Goal: Transaction & Acquisition: Purchase product/service

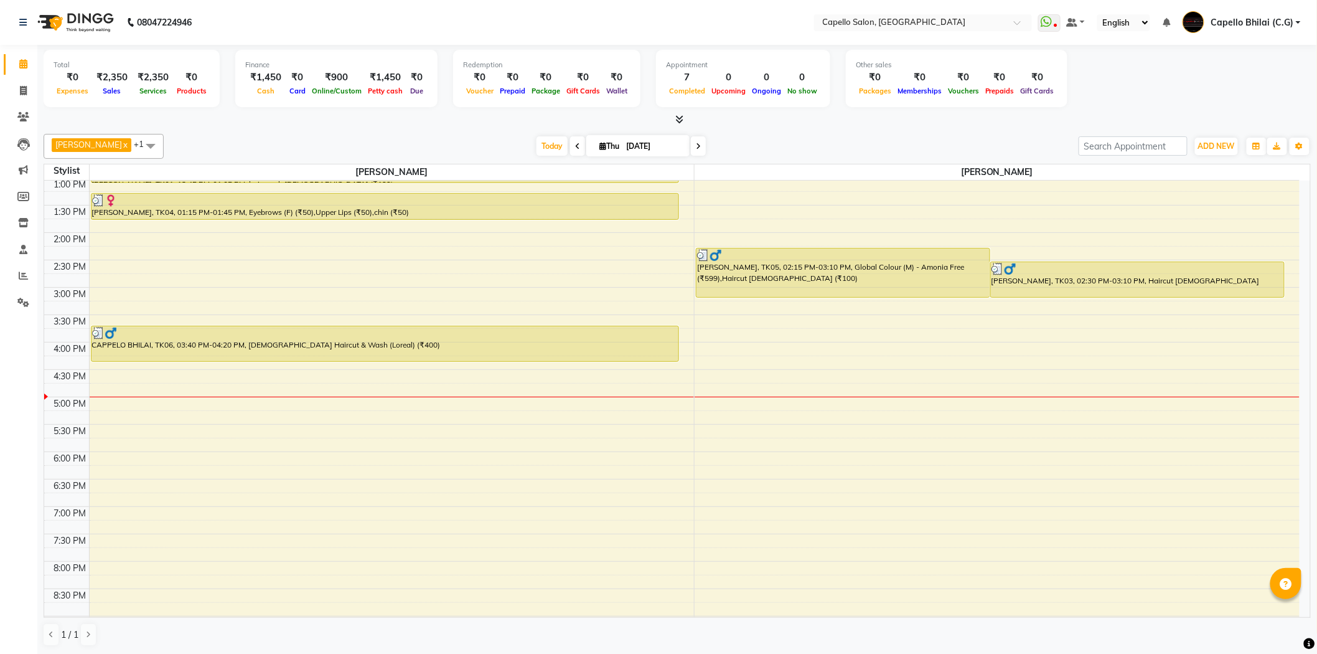
click at [754, 408] on div "8:00 AM 8:30 AM 9:00 AM 9:30 AM 10:00 AM 10:30 AM 11:00 AM 11:30 AM 12:00 PM 12…" at bounding box center [671, 287] width 1255 height 766
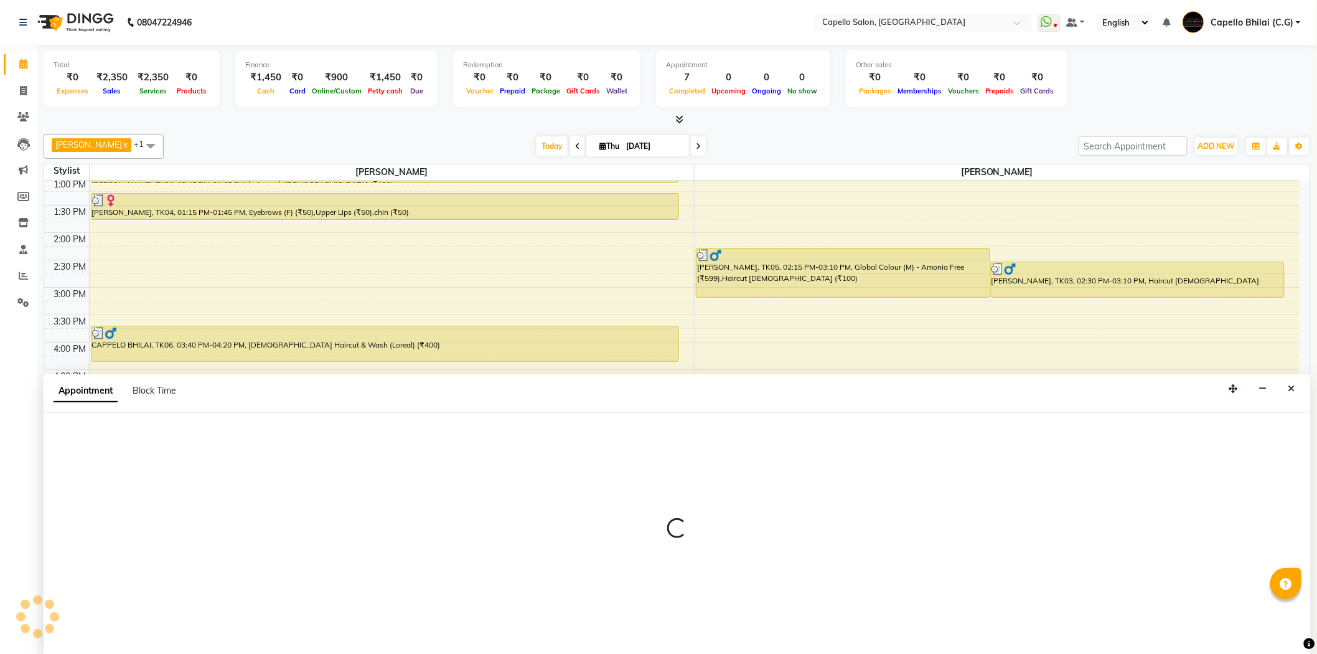
scroll to position [1, 0]
select select "17882"
select select "tentative"
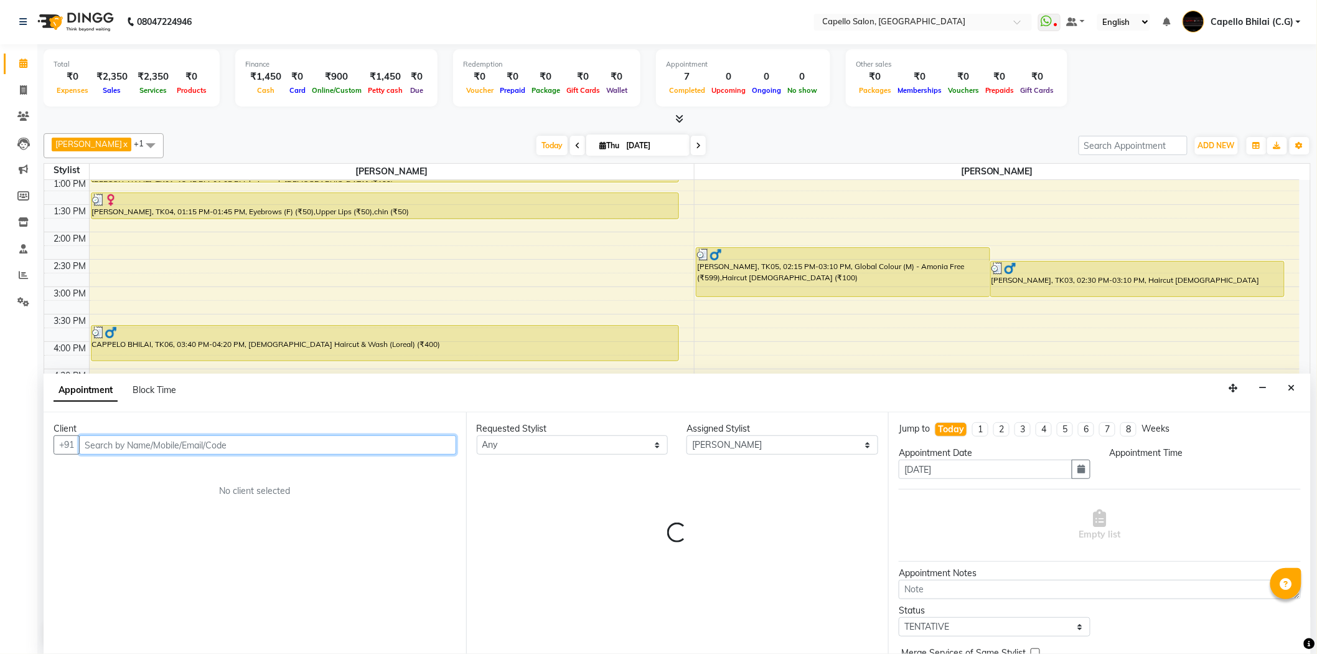
select select "1020"
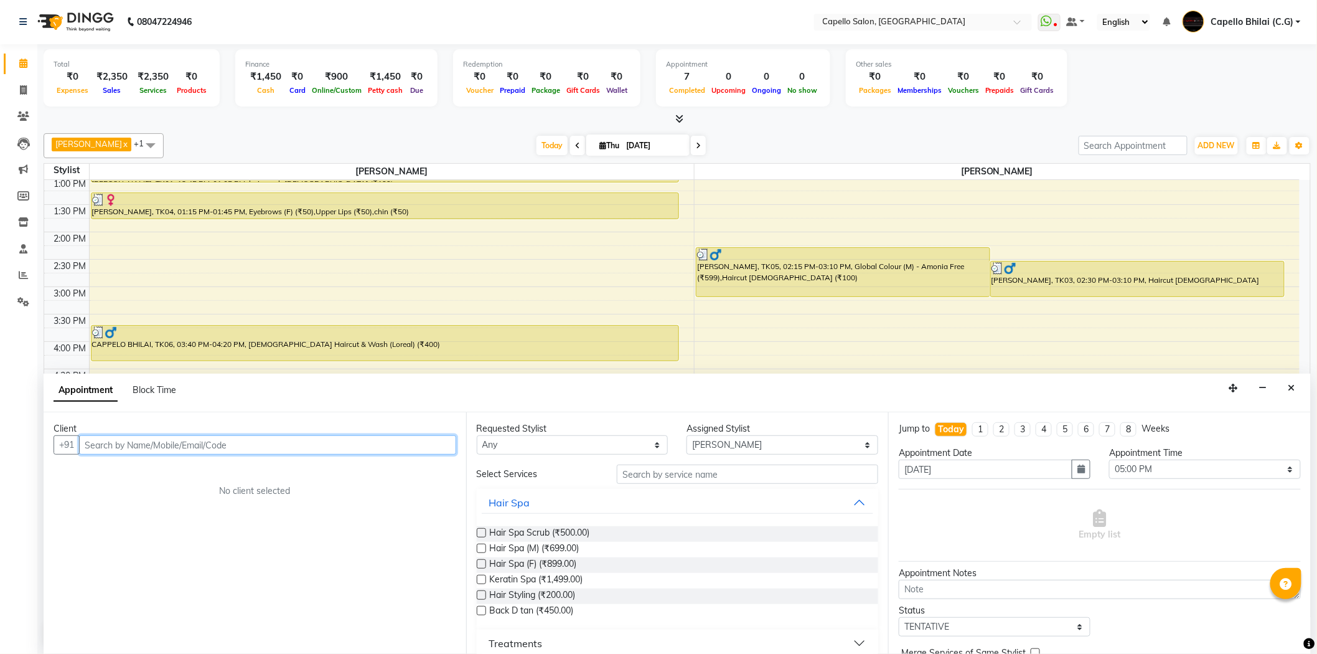
click at [142, 444] on input "text" at bounding box center [267, 444] width 377 height 19
type input "7470701549"
click at [434, 440] on span "Add Client" at bounding box center [431, 444] width 42 height 11
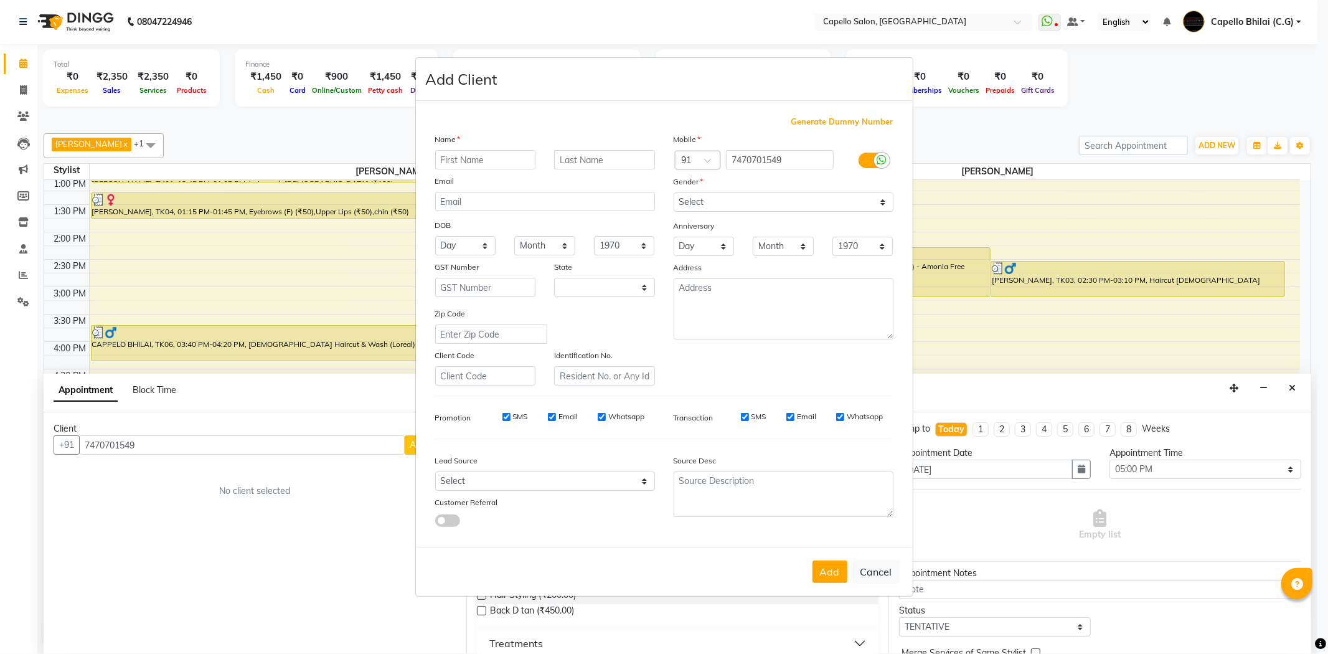
select select "7"
click at [463, 162] on input "text" at bounding box center [485, 159] width 101 height 19
type input "atif"
click at [688, 202] on select "Select [DEMOGRAPHIC_DATA] [DEMOGRAPHIC_DATA] Other Prefer Not To Say" at bounding box center [783, 201] width 220 height 19
select select "[DEMOGRAPHIC_DATA]"
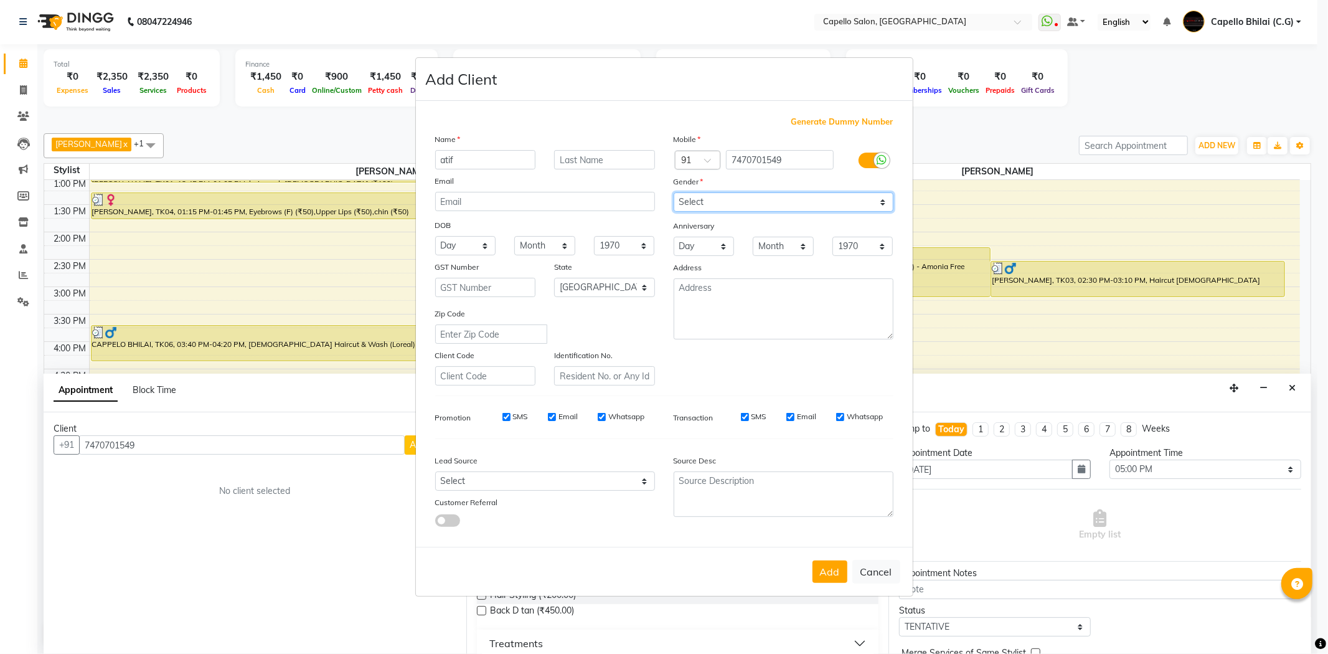
click at [673, 192] on select "Select [DEMOGRAPHIC_DATA] [DEMOGRAPHIC_DATA] Other Prefer Not To Say" at bounding box center [783, 201] width 220 height 19
click at [832, 580] on button "Add" at bounding box center [829, 571] width 35 height 22
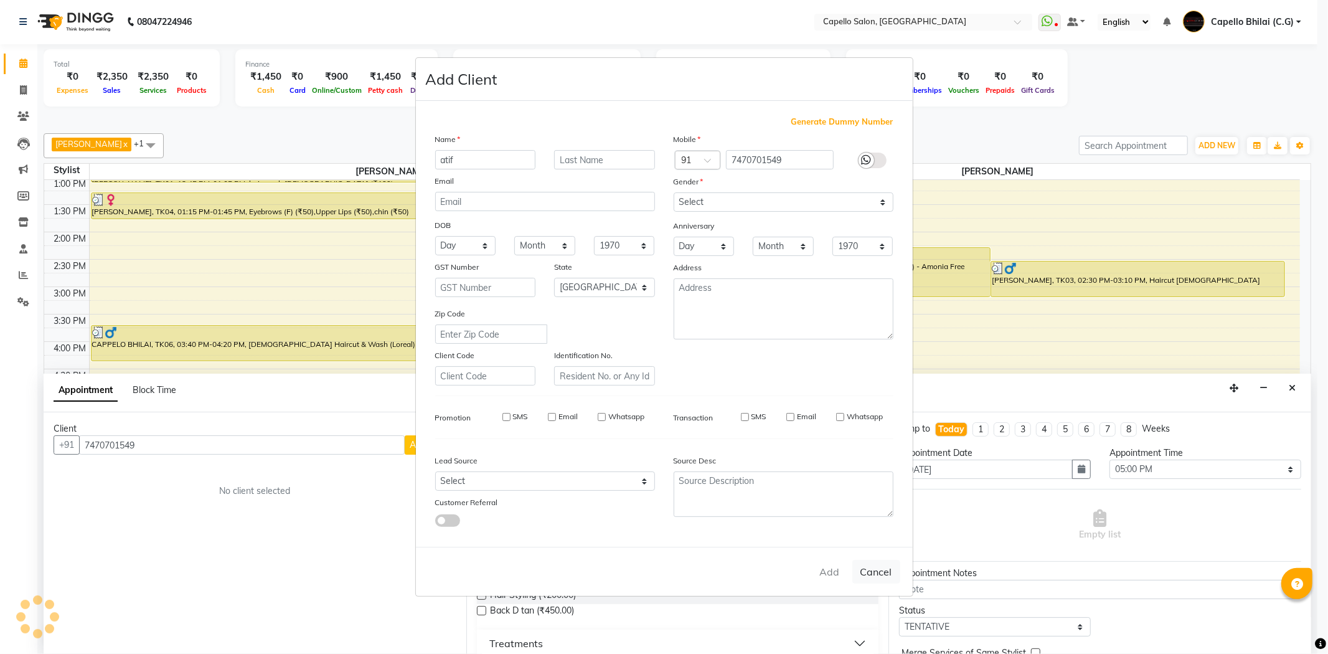
select select
select select "null"
select select
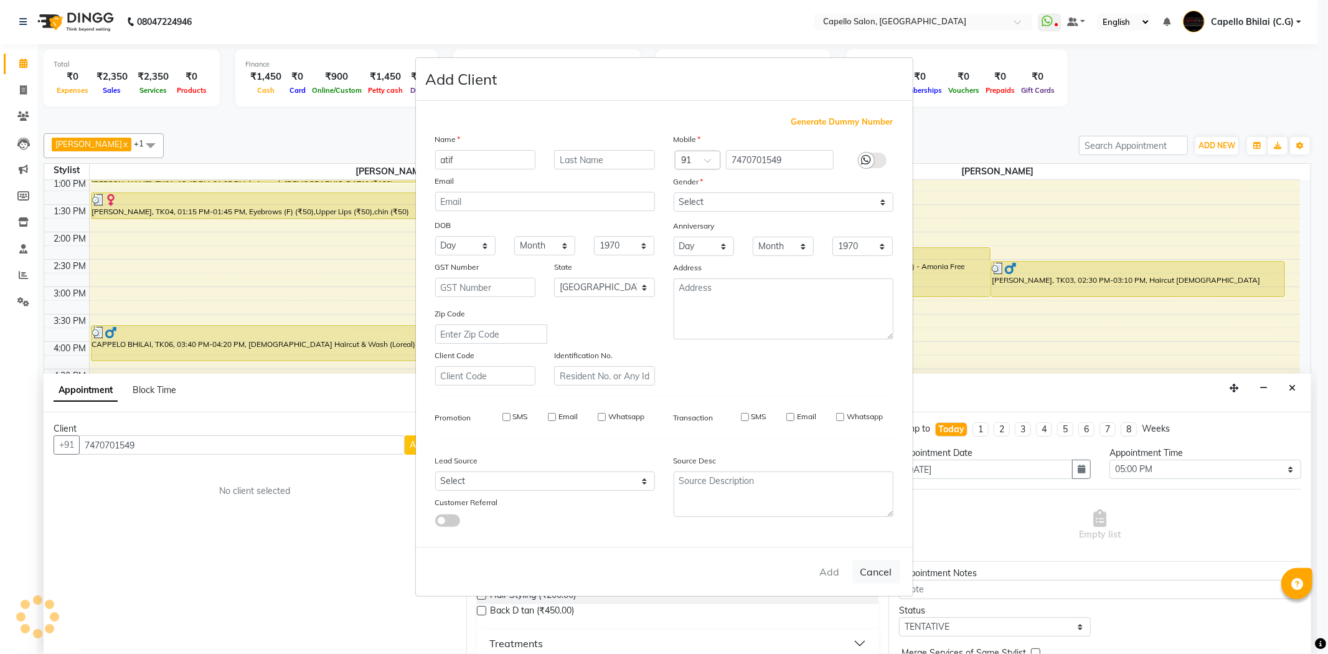
select select
checkbox input "false"
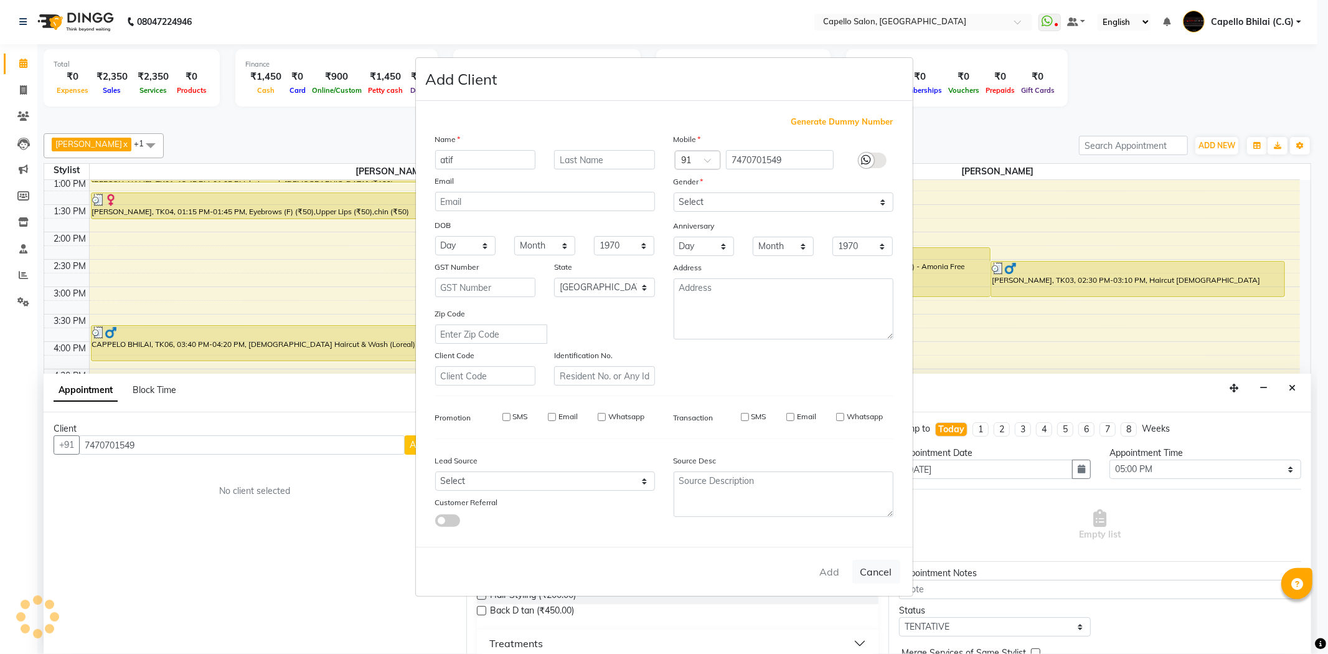
checkbox input "false"
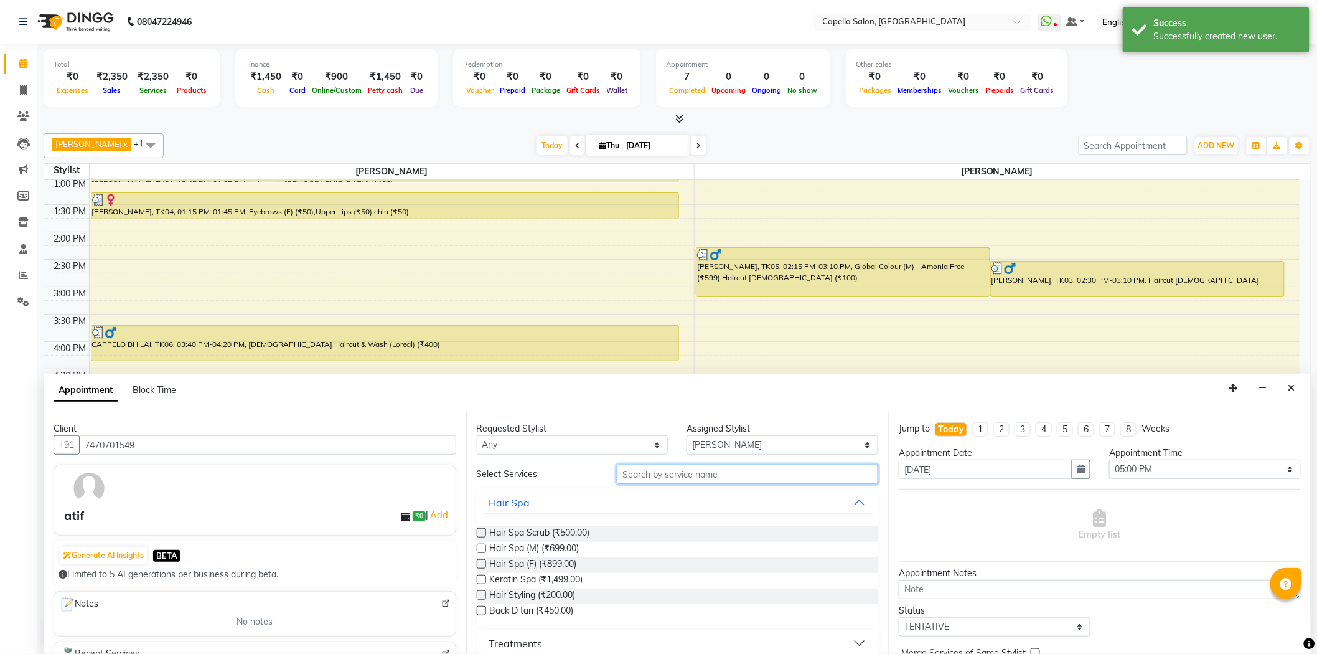
click at [644, 483] on input "text" at bounding box center [747, 473] width 261 height 19
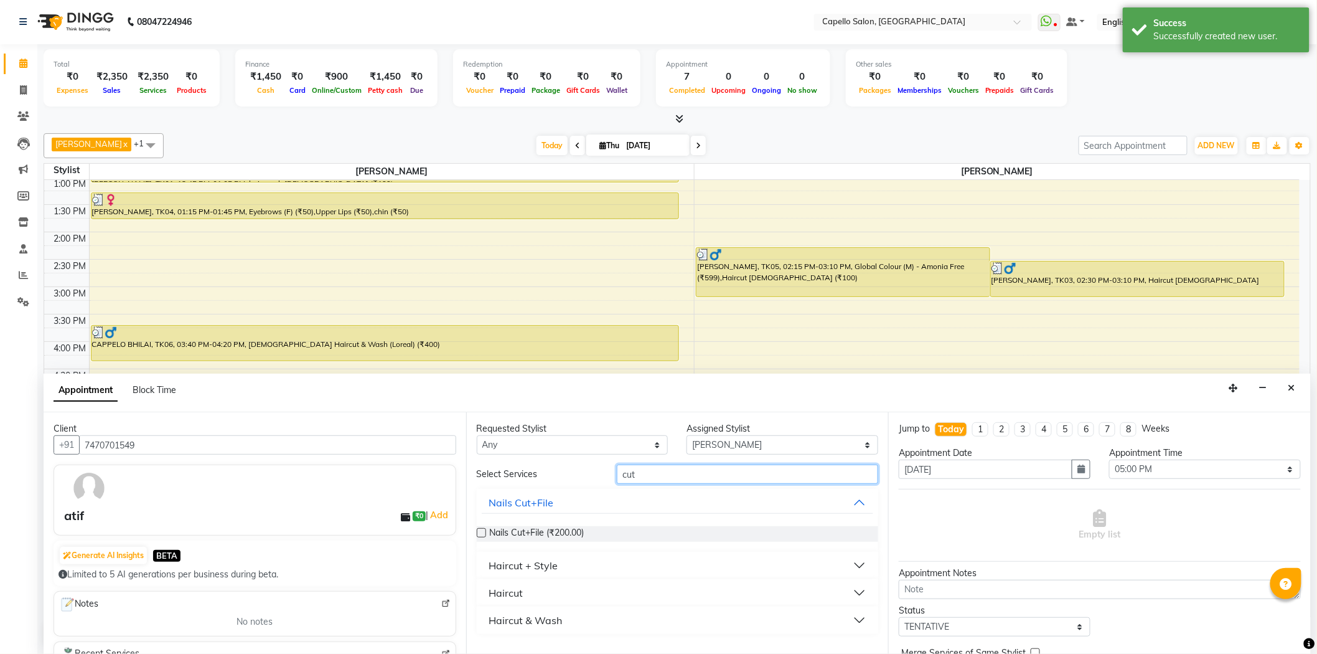
type input "cut"
click at [507, 561] on div "Haircut + Style" at bounding box center [523, 565] width 69 height 15
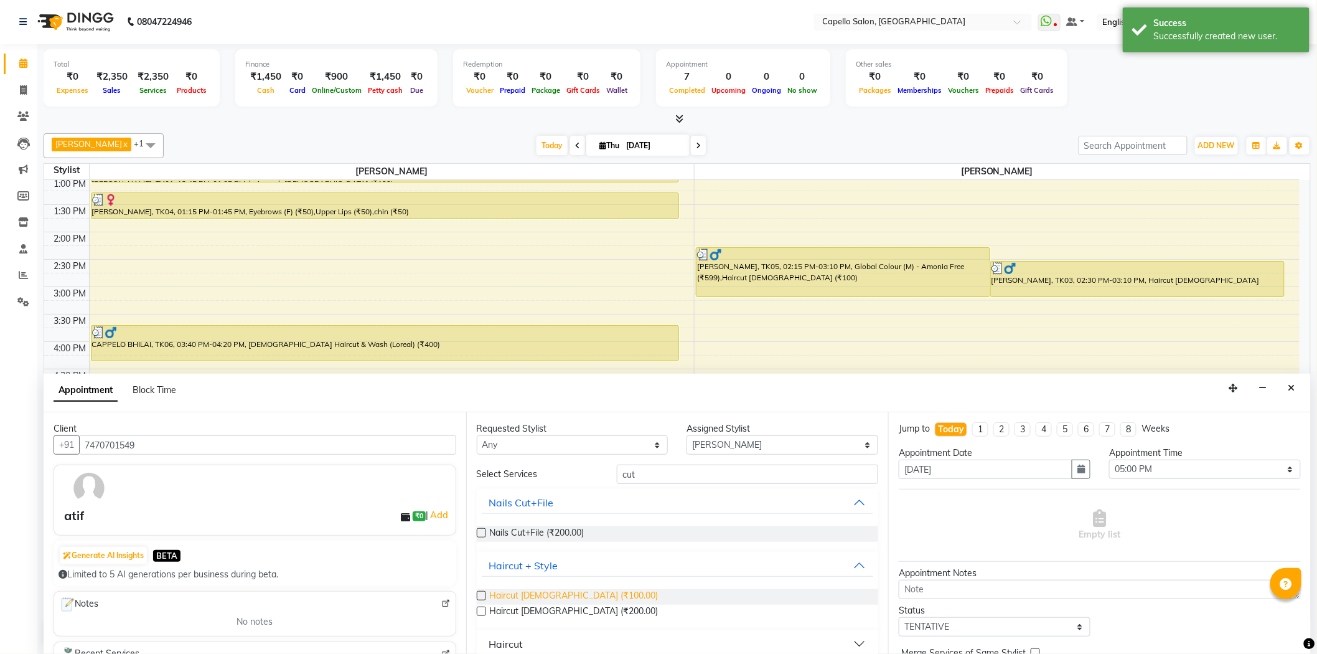
drag, startPoint x: 530, startPoint y: 596, endPoint x: 554, endPoint y: 596, distance: 24.3
click at [539, 596] on span "Haircut [DEMOGRAPHIC_DATA] (₹100.00)" at bounding box center [574, 597] width 169 height 16
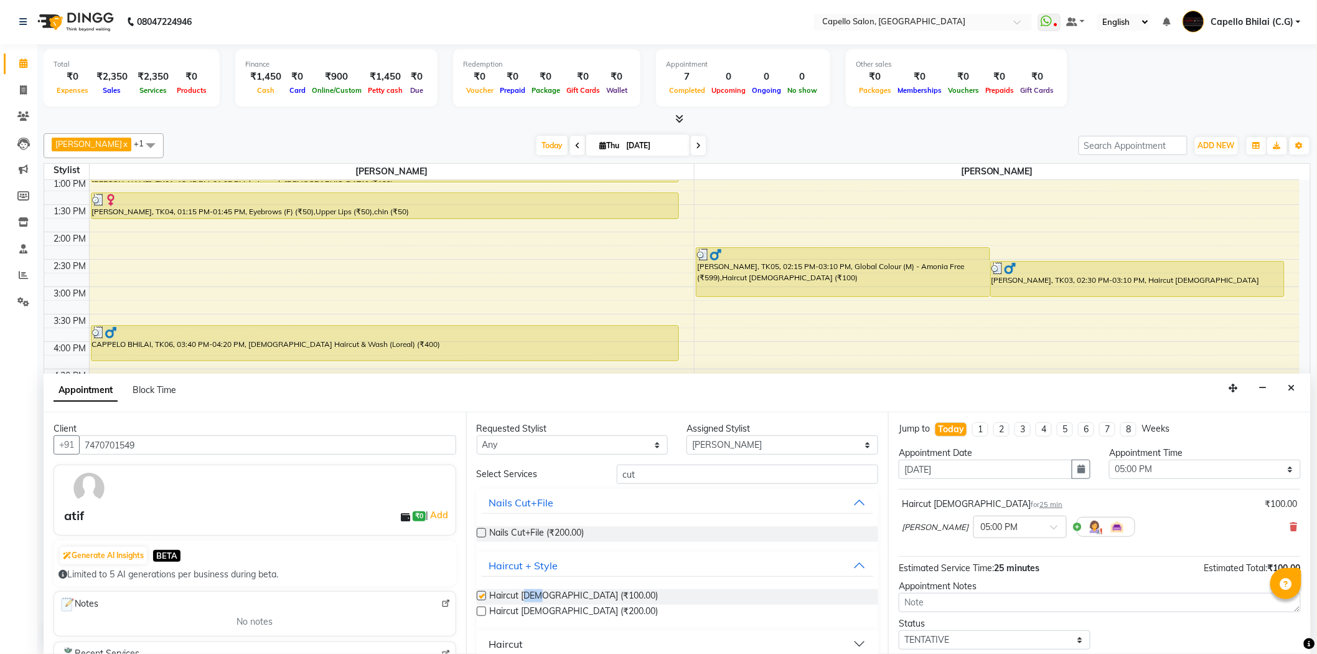
checkbox input "false"
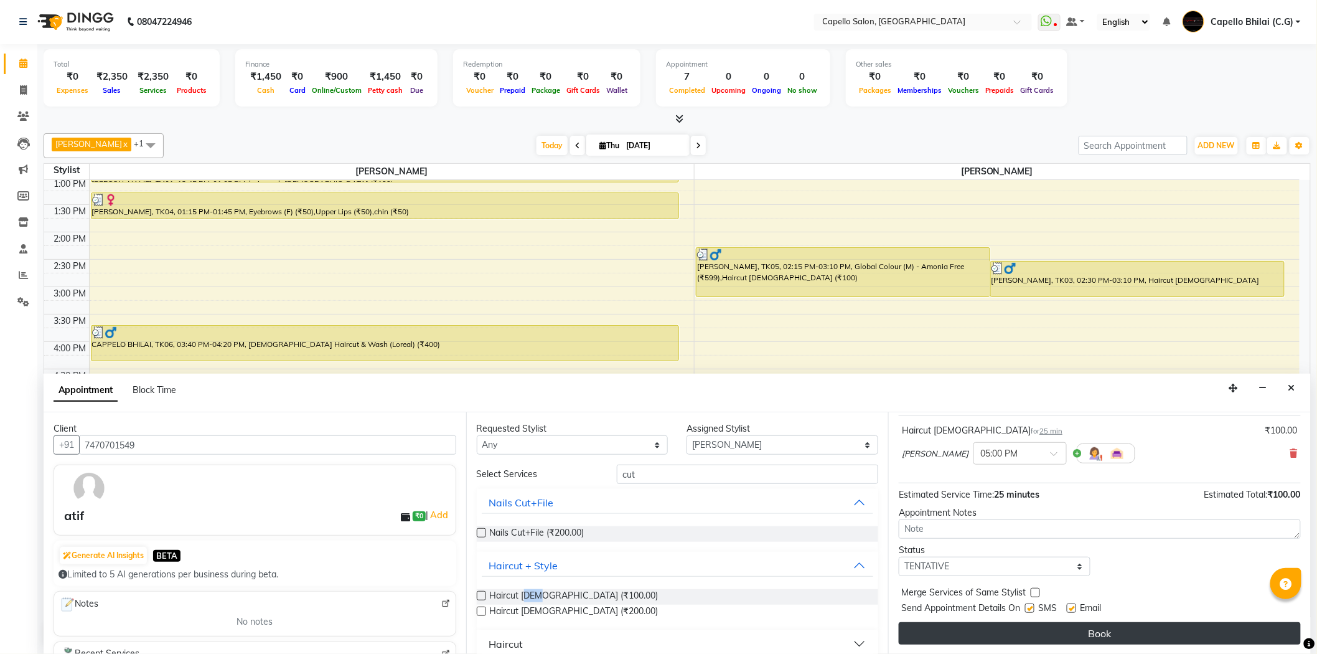
click at [1067, 635] on button "Book" at bounding box center [1100, 633] width 402 height 22
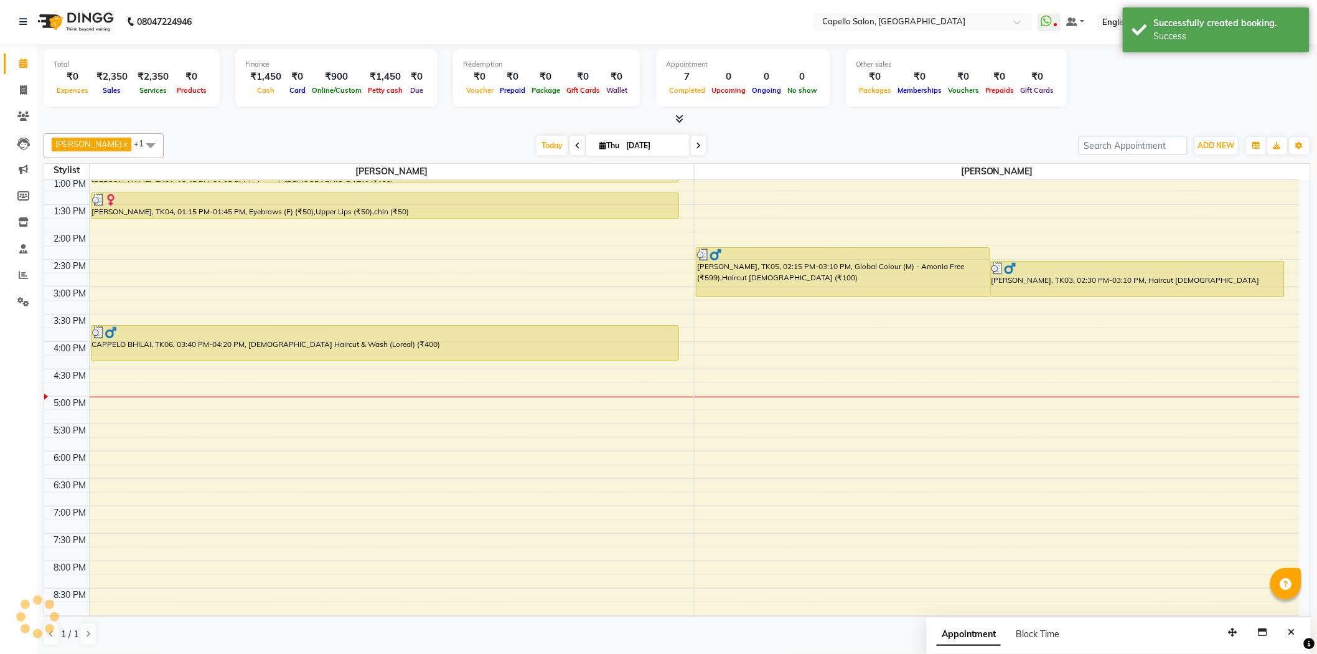
scroll to position [0, 0]
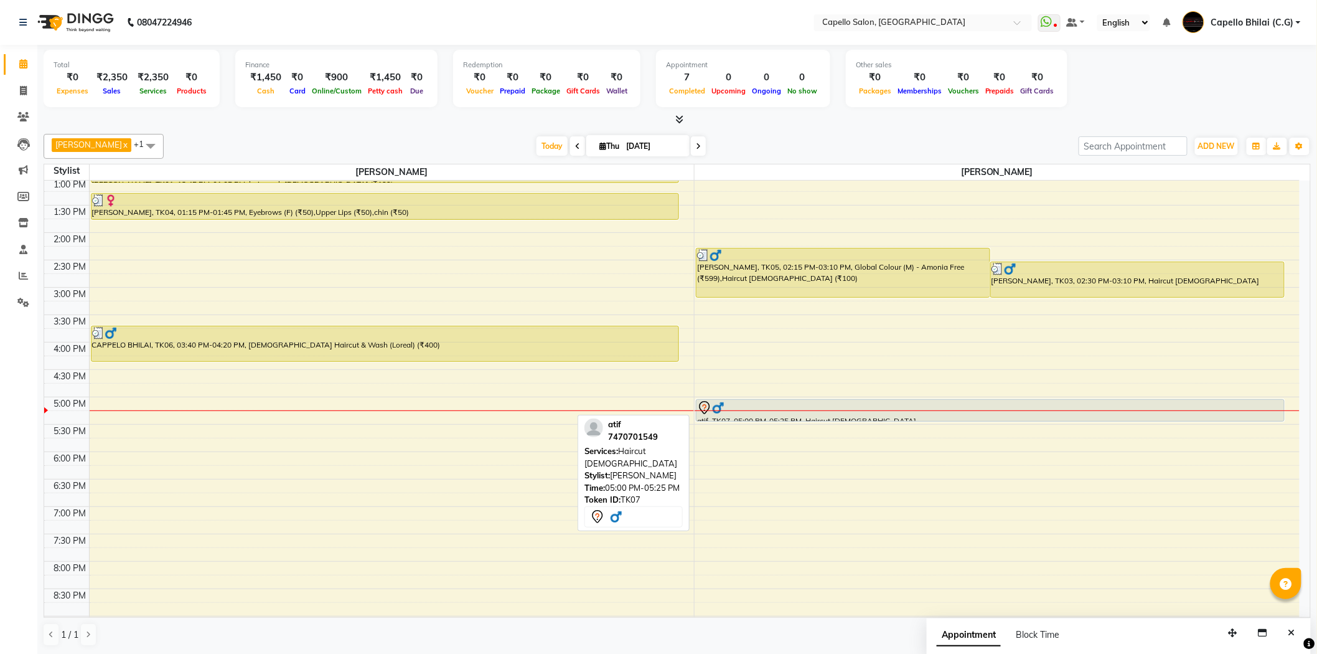
click at [723, 420] on div at bounding box center [990, 420] width 588 height 5
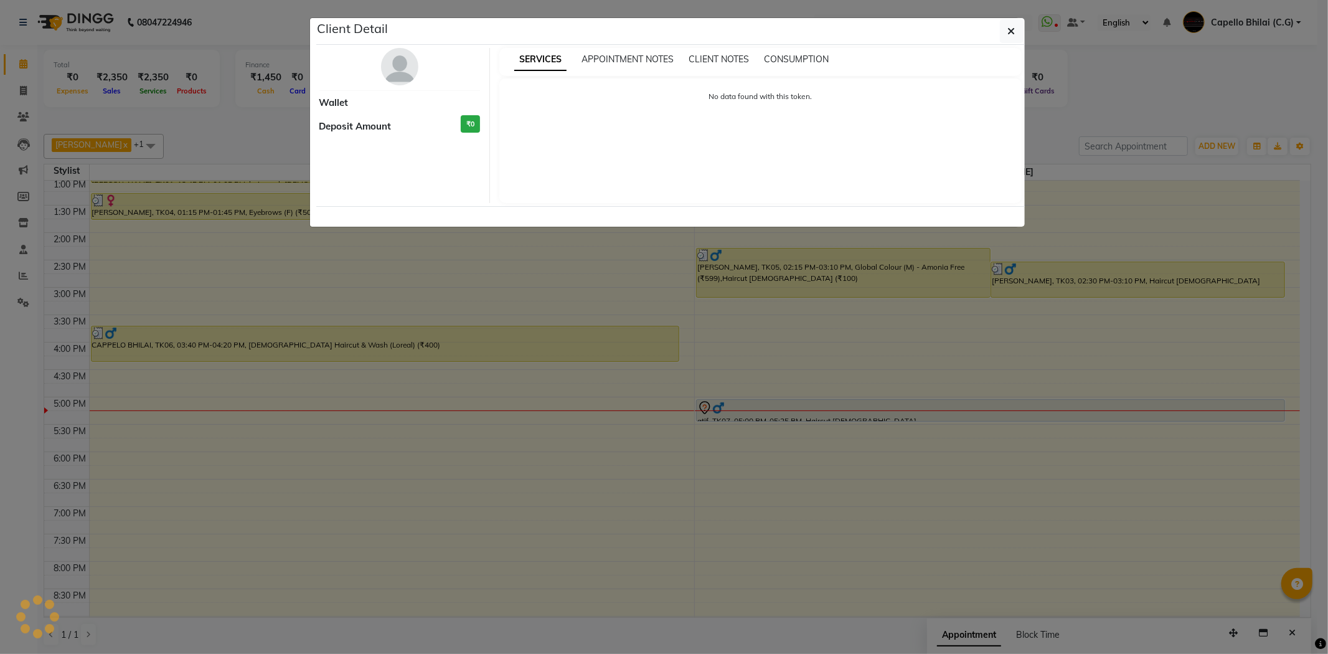
select select "7"
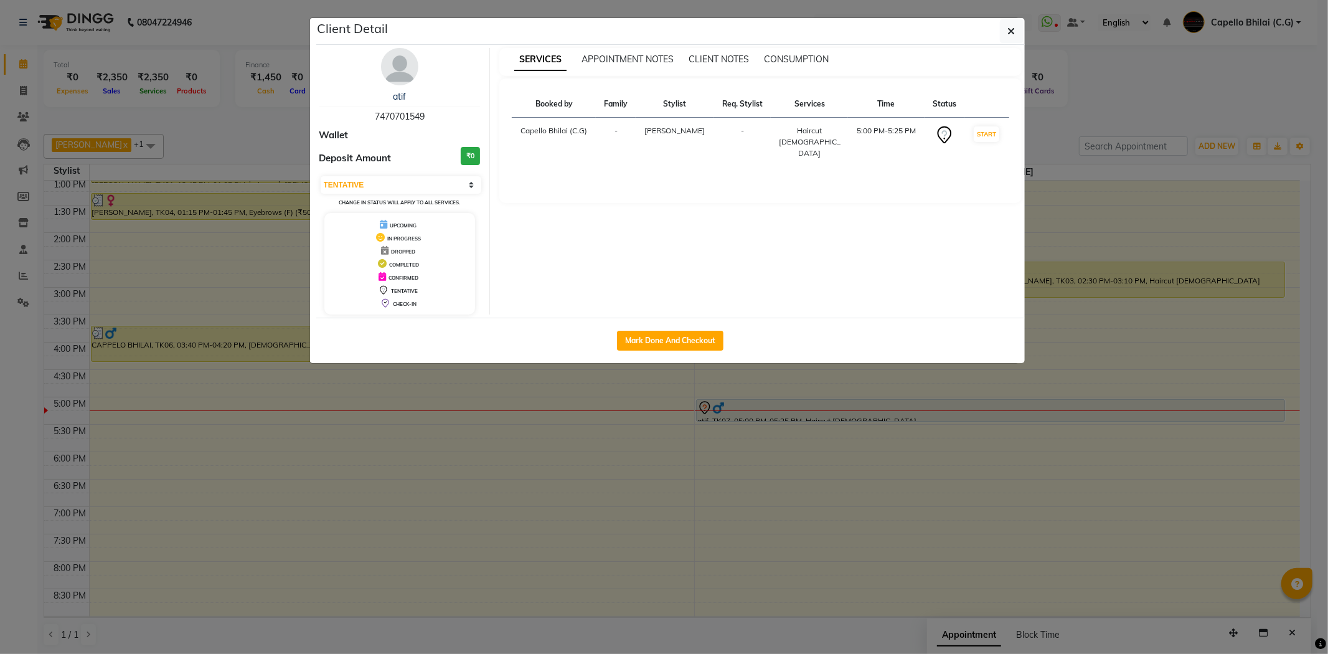
drag, startPoint x: 372, startPoint y: 114, endPoint x: 438, endPoint y: 121, distance: 67.0
click at [438, 121] on div "atif 7470701549" at bounding box center [399, 106] width 161 height 33
copy span "7470701549"
drag, startPoint x: 229, startPoint y: 219, endPoint x: 235, endPoint y: 223, distance: 7.3
click at [235, 223] on ngb-modal-window "Client Detail atif 7470701549 Wallet Deposit Amount ₹0 Select IN SERVICE CONFIR…" at bounding box center [664, 327] width 1328 height 654
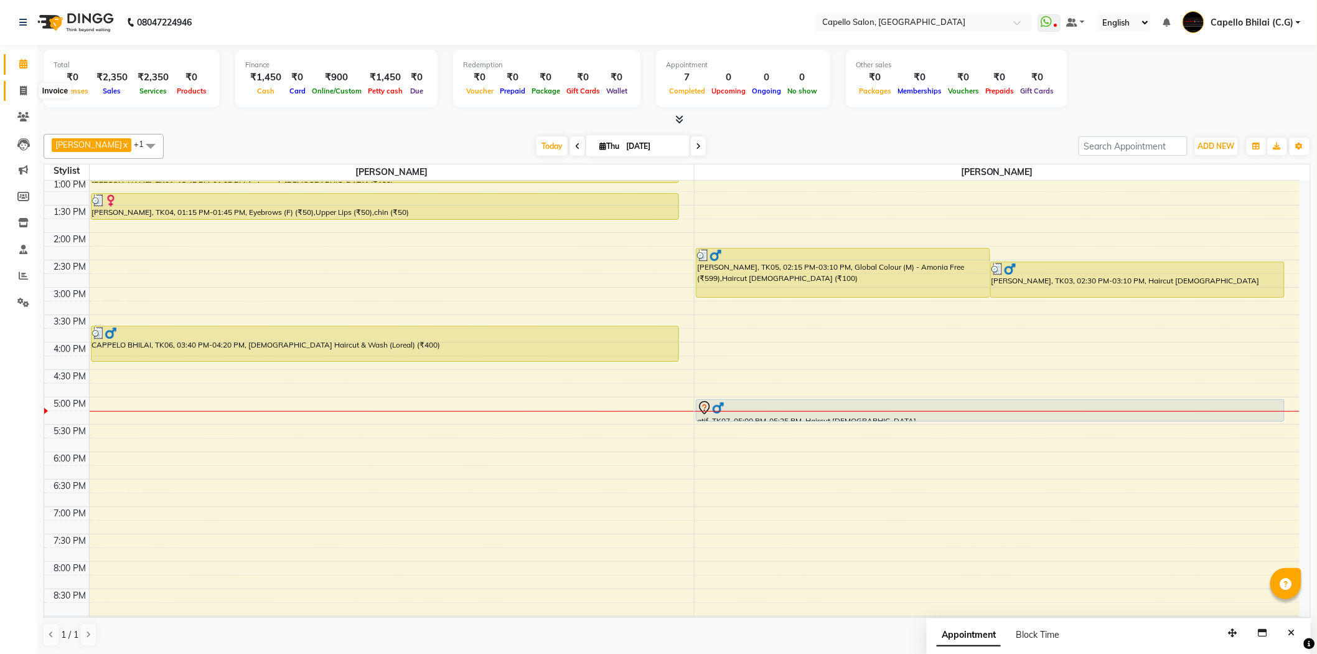
click at [16, 90] on span at bounding box center [23, 91] width 22 height 14
select select "service"
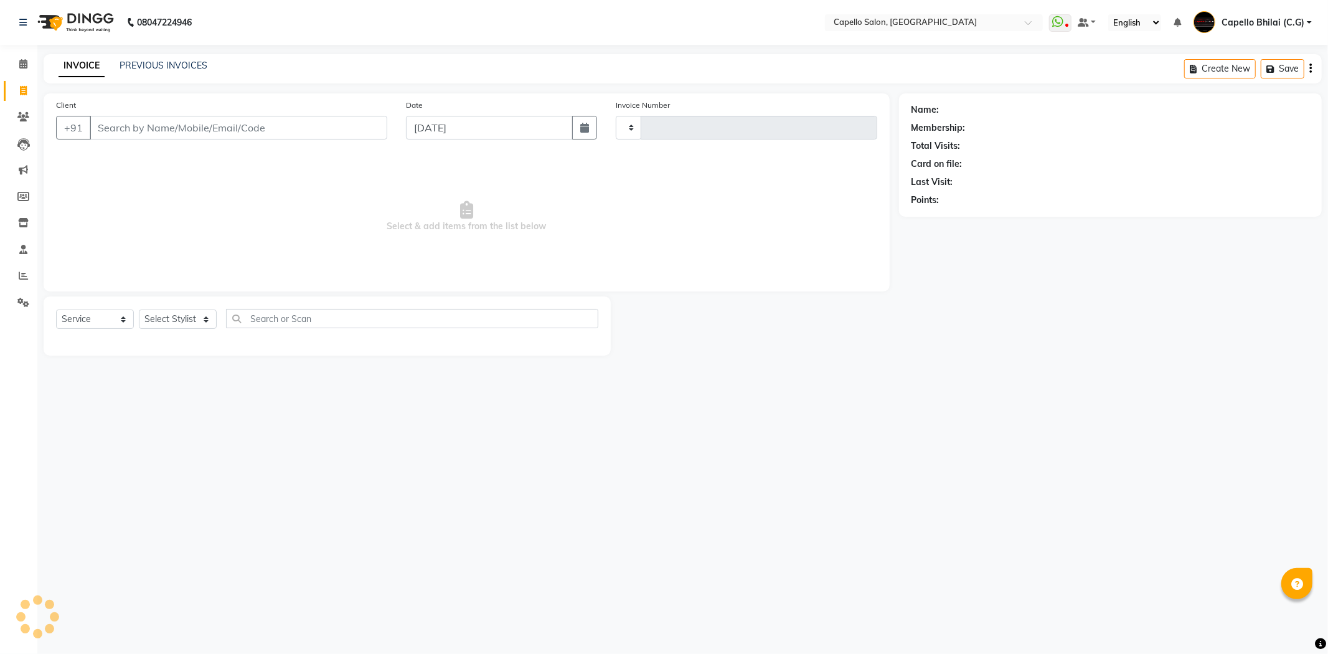
type input "2235"
select select "809"
click at [27, 271] on span at bounding box center [23, 276] width 22 height 14
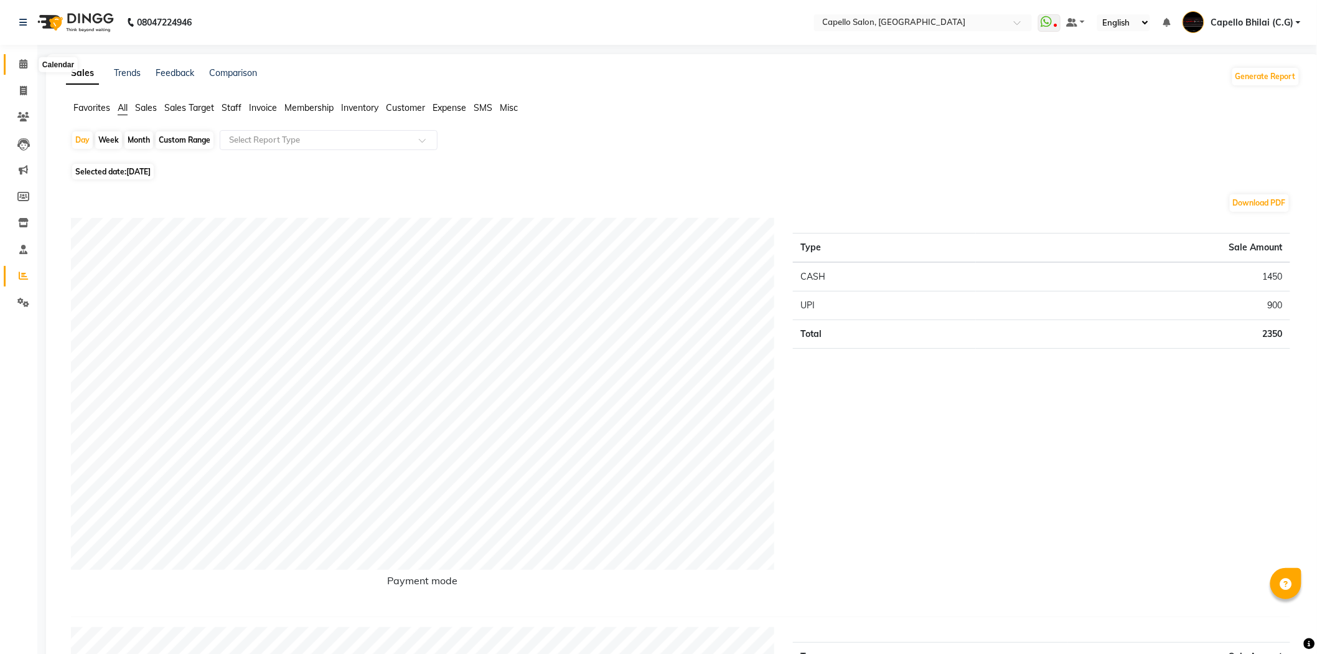
click at [22, 60] on icon at bounding box center [23, 63] width 8 height 9
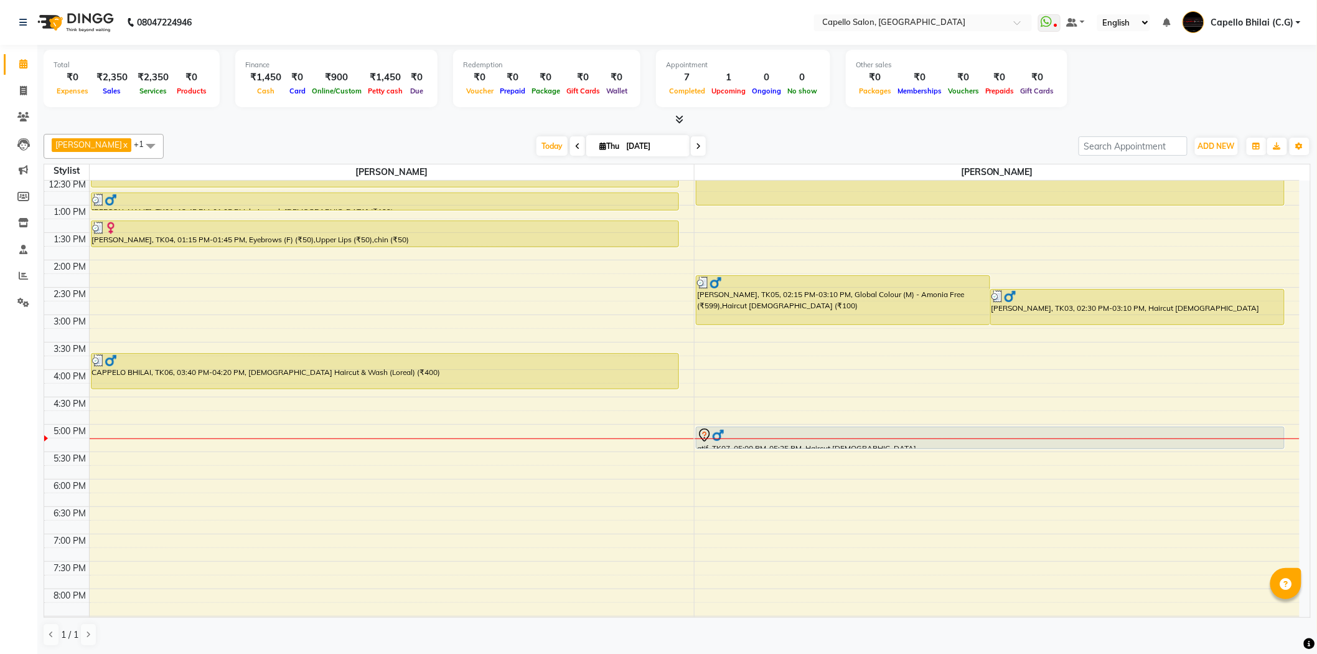
scroll to position [276, 0]
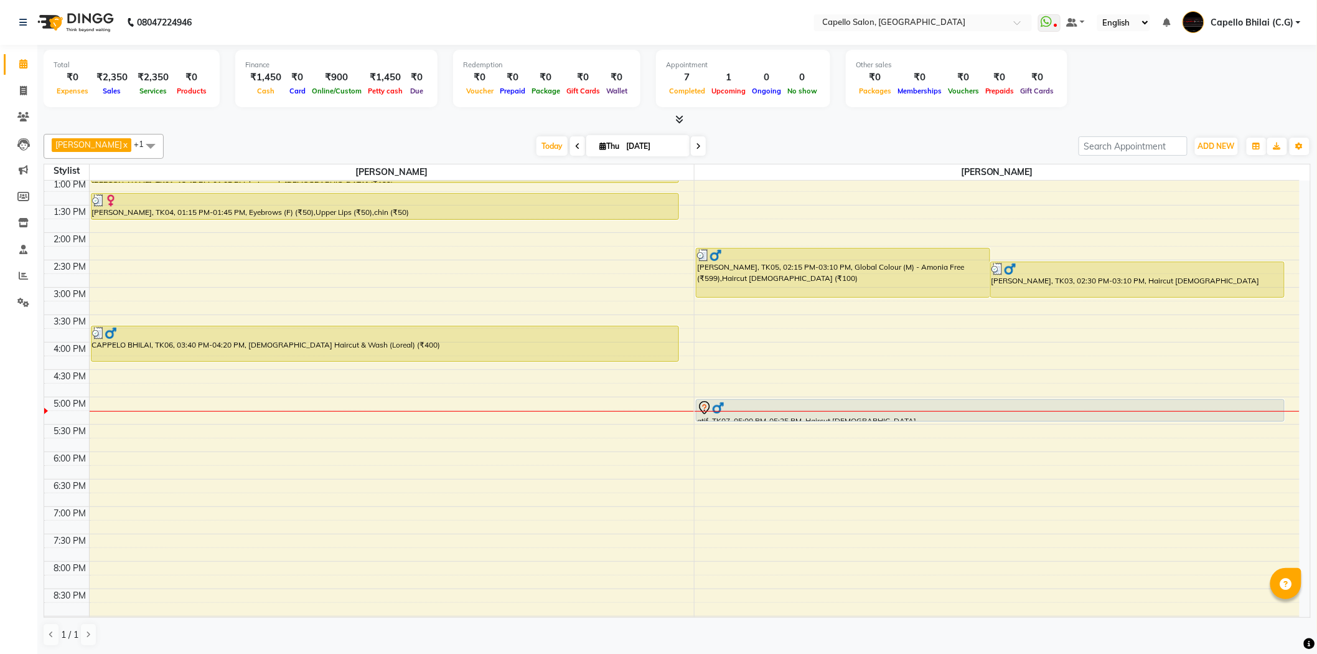
click at [204, 451] on div "8:00 AM 8:30 AM 9:00 AM 9:30 AM 10:00 AM 10:30 AM 11:00 AM 11:30 AM 12:00 PM 12…" at bounding box center [671, 287] width 1255 height 766
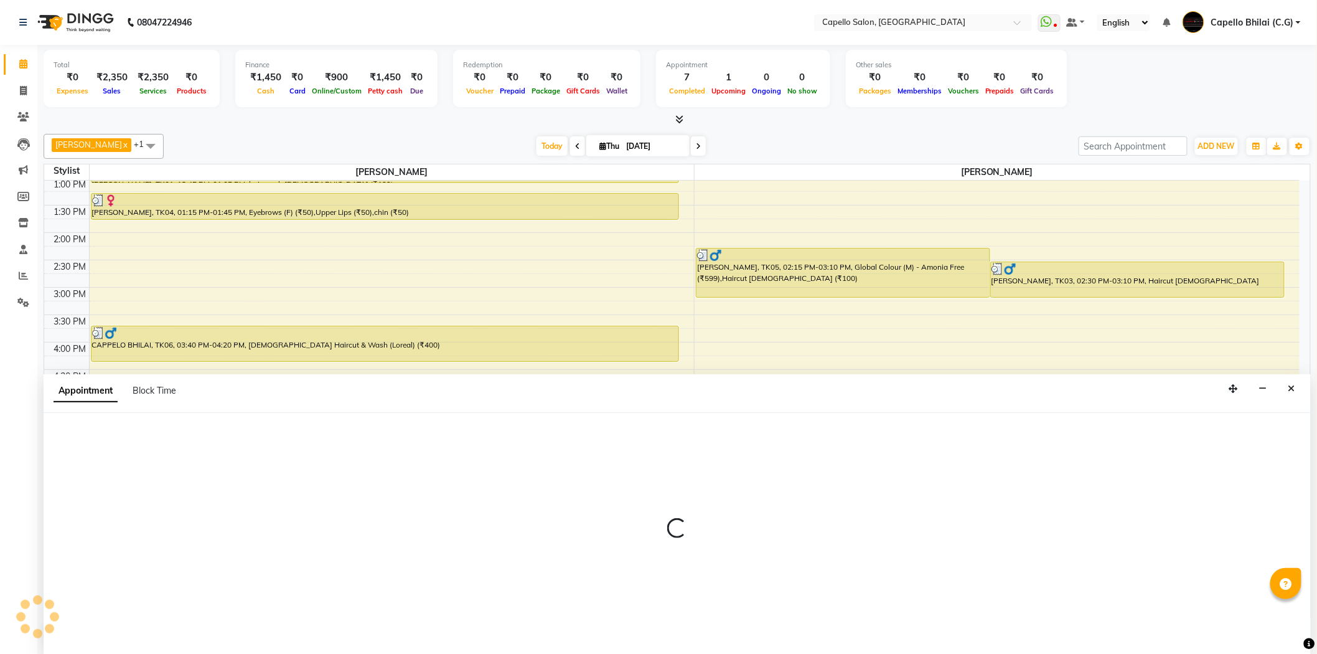
scroll to position [1, 0]
select select "21871"
select select "tentative"
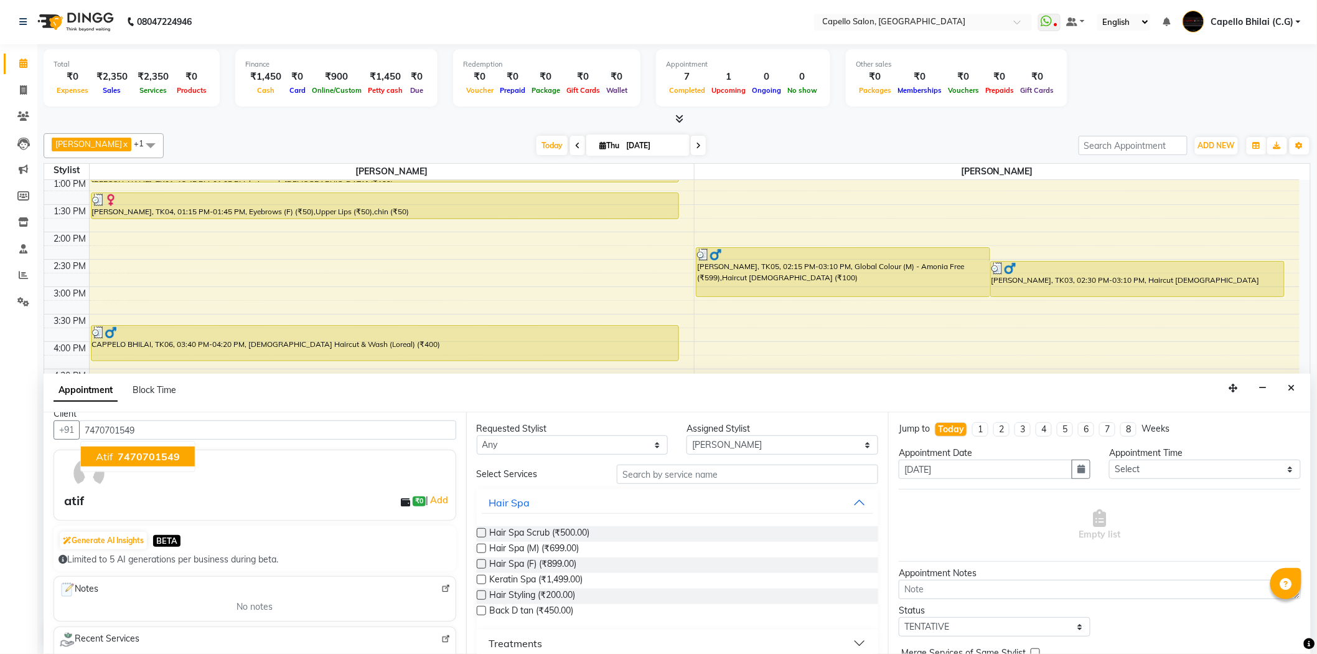
scroll to position [0, 0]
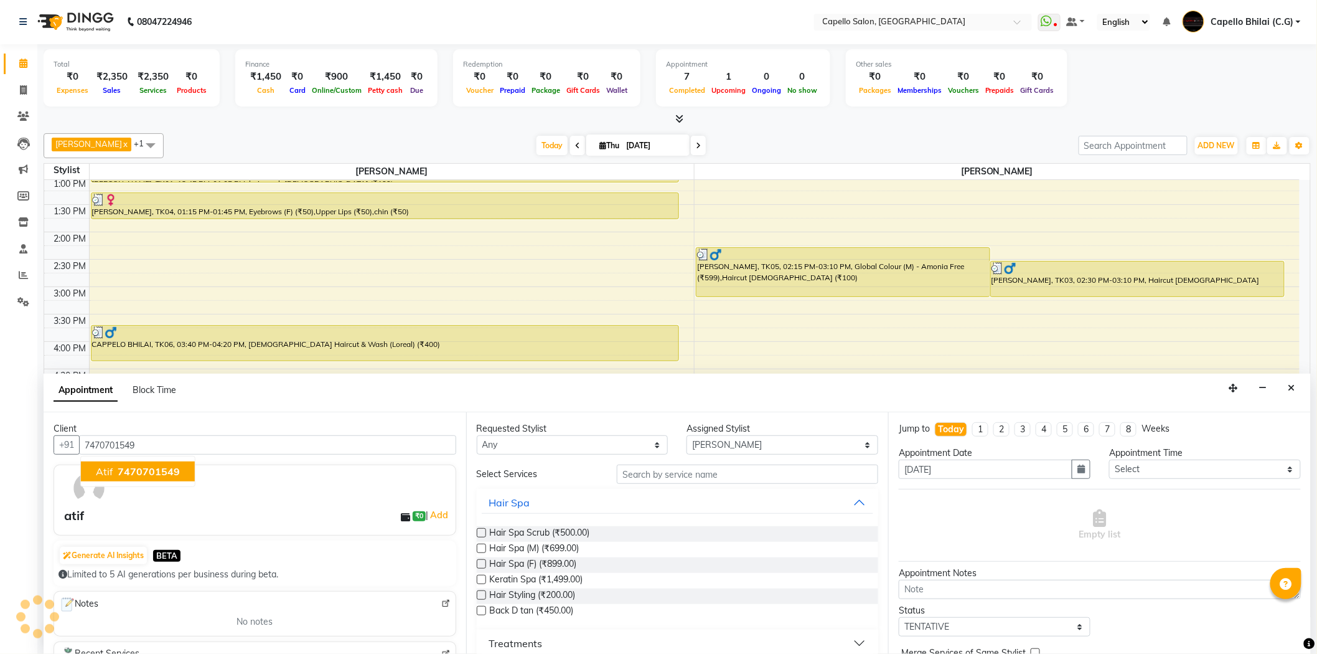
type input "7470701549"
click at [228, 492] on div at bounding box center [261, 488] width 398 height 36
click at [207, 507] on div "atif ₹0 | Add" at bounding box center [257, 515] width 387 height 19
click at [148, 383] on div "Block Time" at bounding box center [155, 389] width 44 height 13
click at [104, 383] on span "Appointment" at bounding box center [86, 390] width 64 height 22
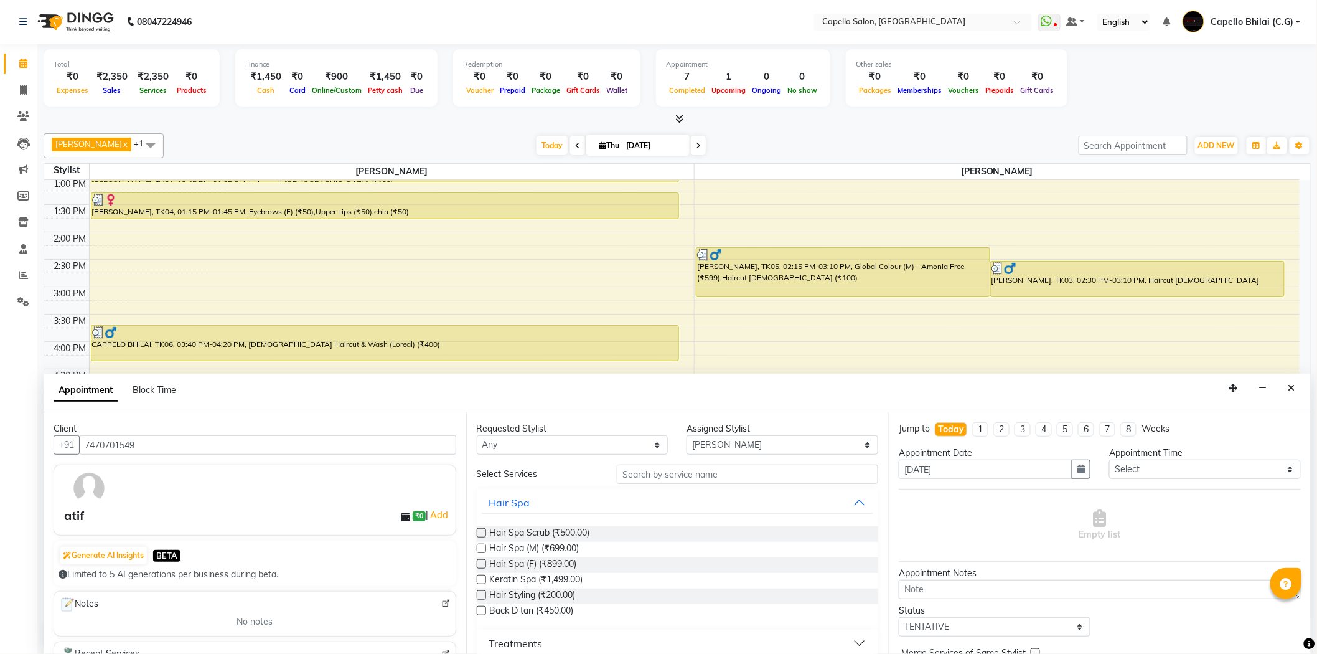
select select "tentative"
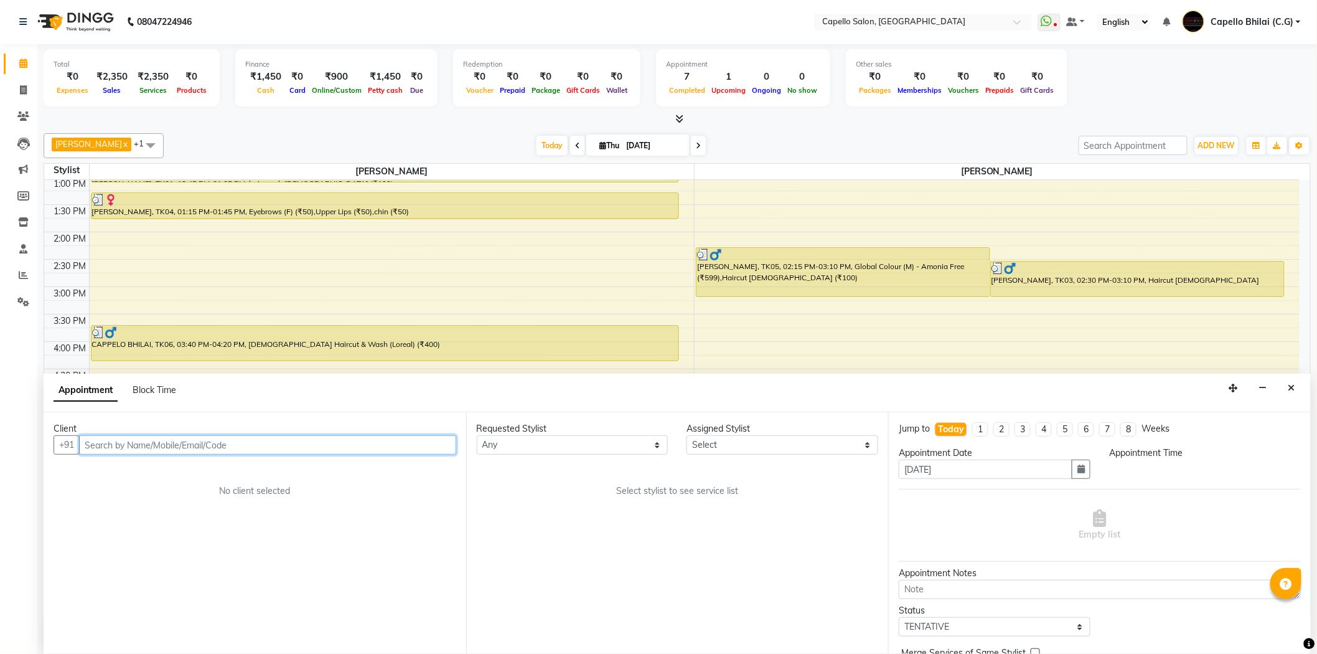
click at [145, 444] on input "text" at bounding box center [267, 444] width 377 height 19
click at [111, 469] on span "atif" at bounding box center [104, 471] width 17 height 12
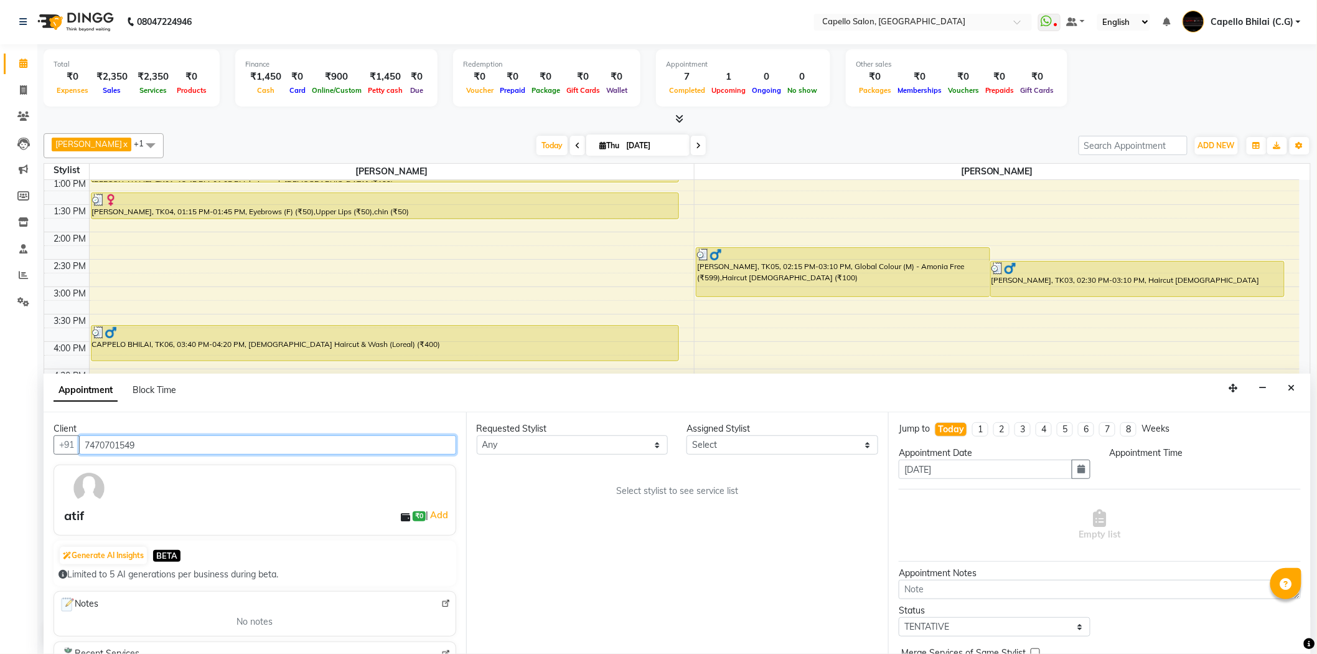
type input "7470701549"
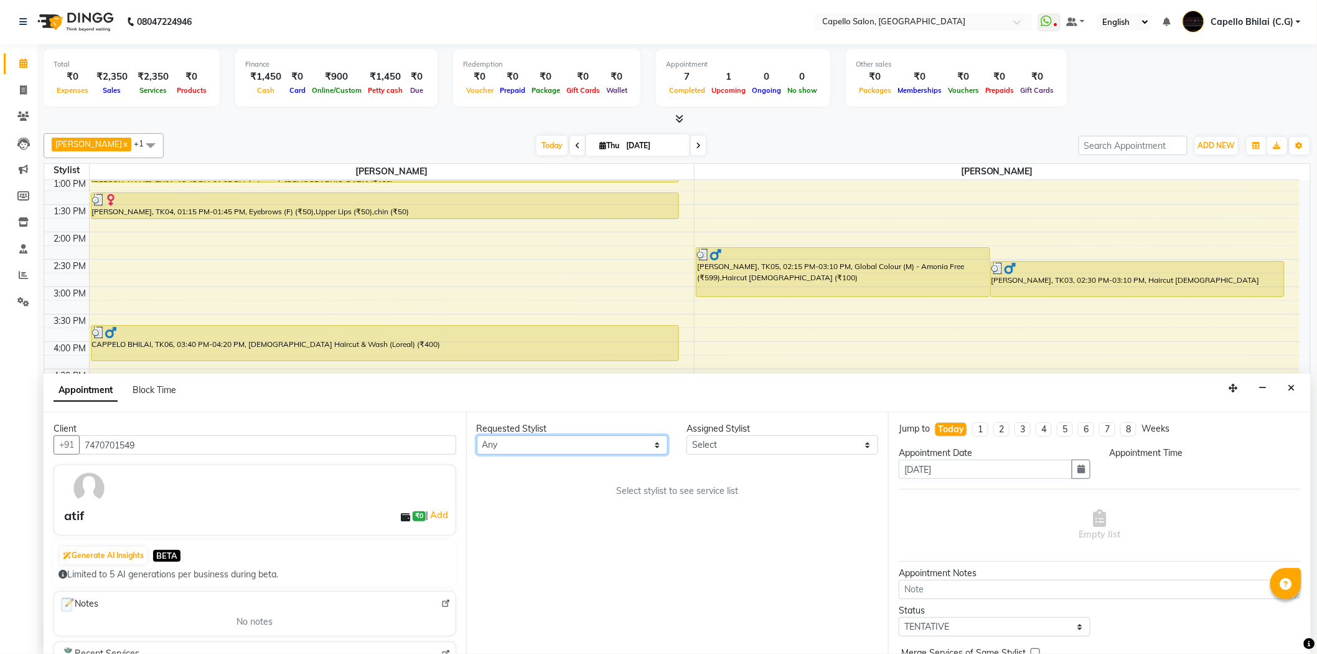
click at [530, 437] on select "Any ADMIN [PERSON_NAME] [PERSON_NAME] [PERSON_NAME] Bhilai (C.G) [PERSON_NAME] …" at bounding box center [573, 444] width 192 height 19
select select "17882"
click at [477, 435] on select "Any ADMIN [PERSON_NAME] [PERSON_NAME] [PERSON_NAME] Bhilai (C.G) [PERSON_NAME] …" at bounding box center [573, 444] width 192 height 19
select select "17882"
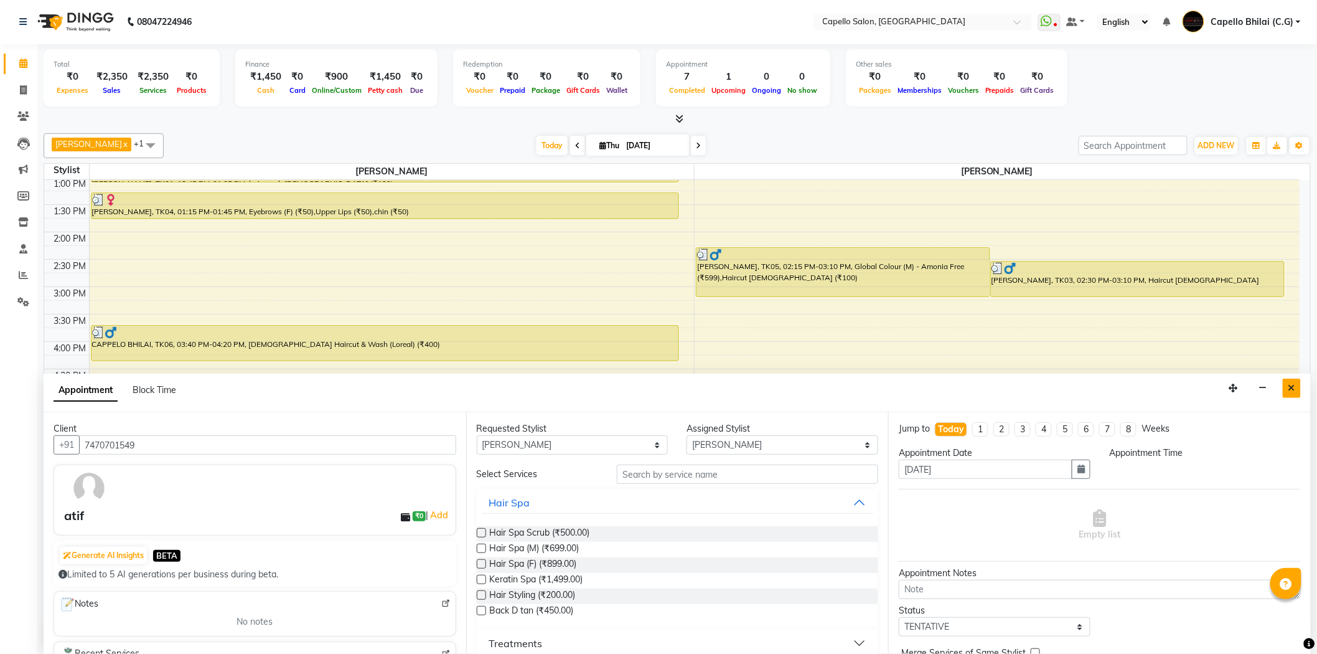
click at [1292, 388] on icon "Close" at bounding box center [1291, 387] width 7 height 9
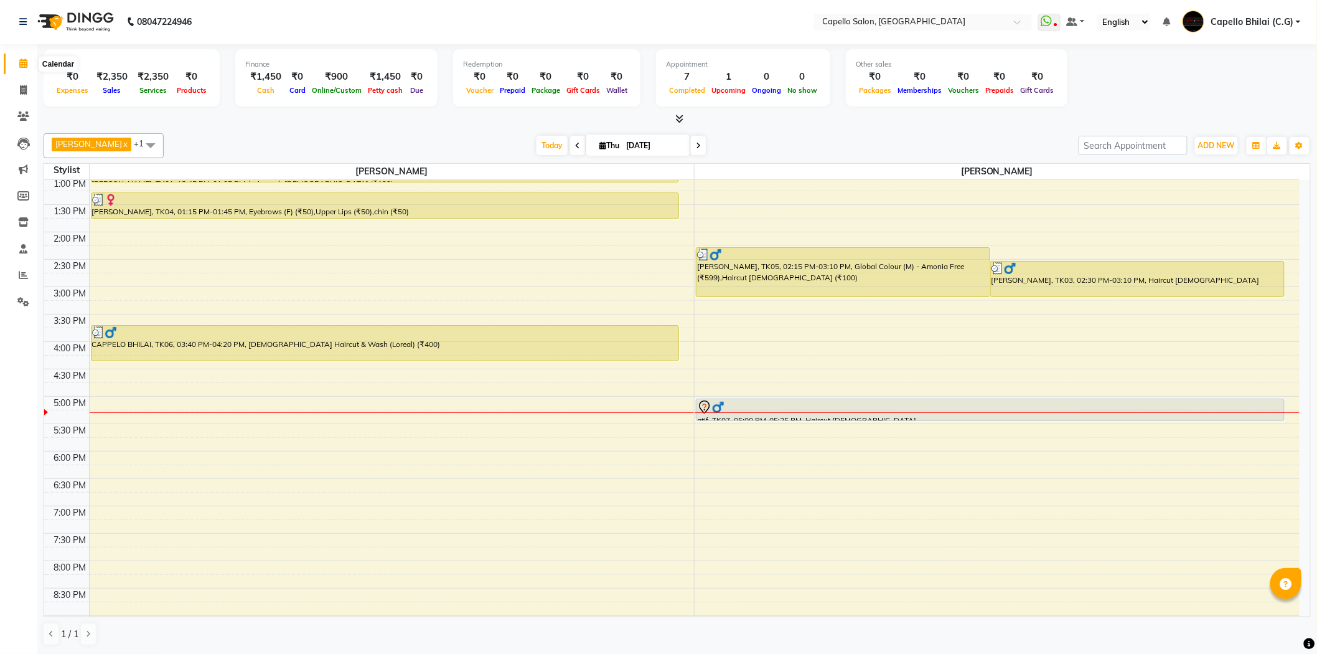
click at [20, 63] on icon at bounding box center [23, 63] width 8 height 9
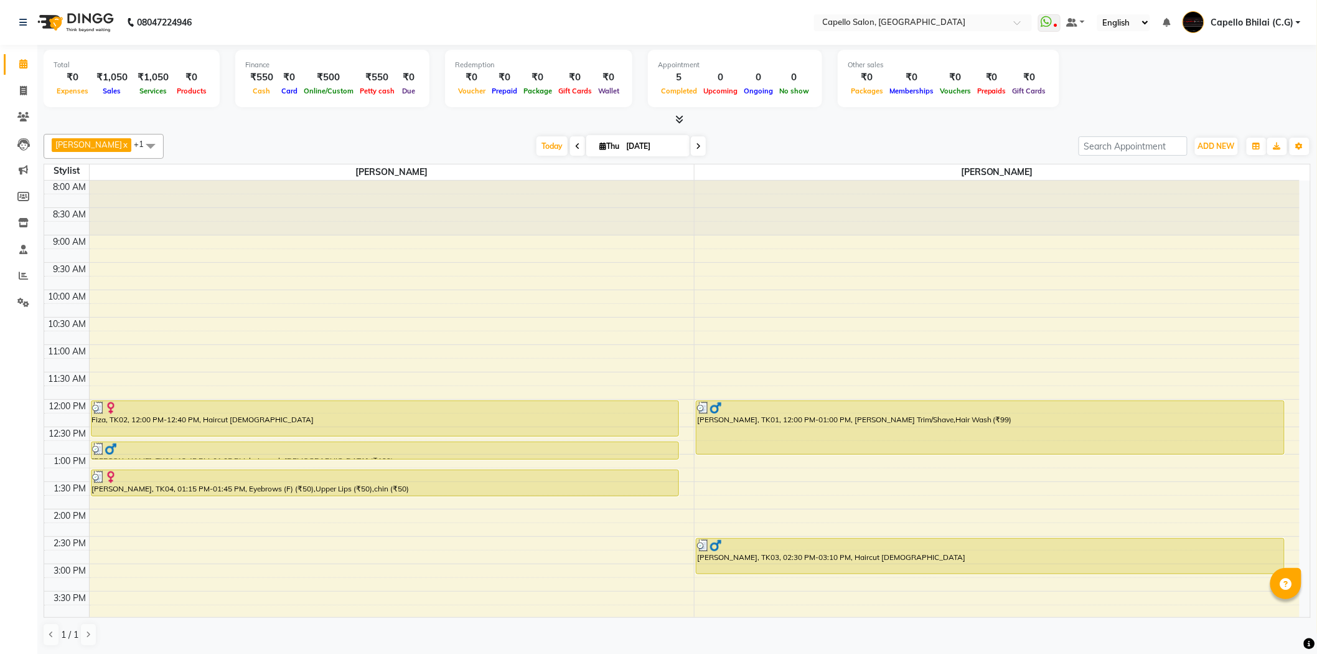
scroll to position [1, 0]
click at [22, 90] on icon at bounding box center [23, 89] width 7 height 9
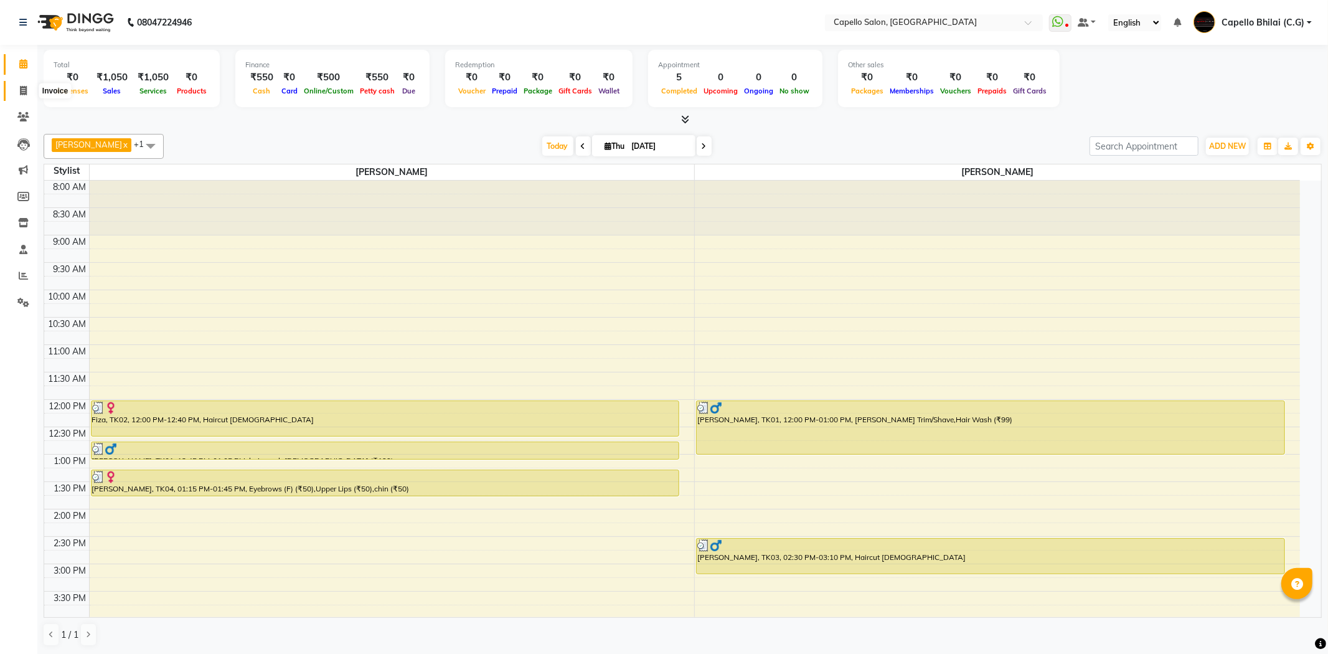
select select "service"
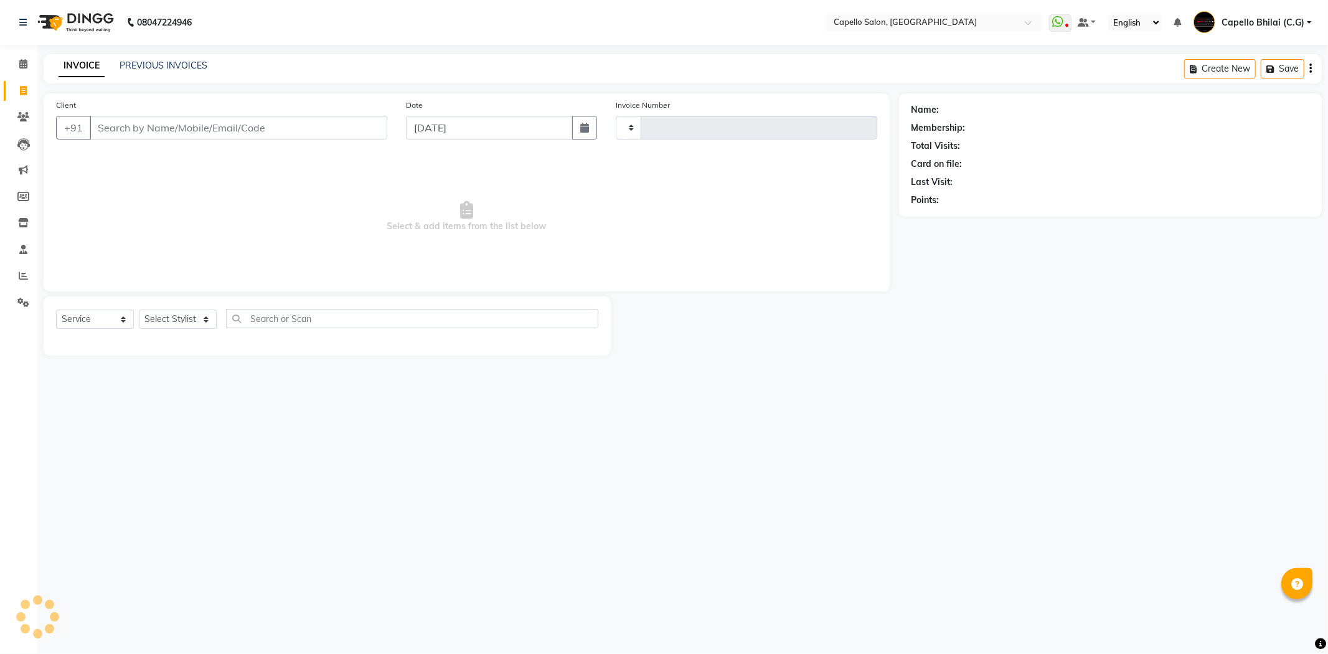
type input "2235"
select select "809"
click at [169, 319] on select "Select Stylist ADMIN Anjali Tandia Ashish Kadwe Capello Bhilai (C.G) Nazma Shei…" at bounding box center [178, 318] width 78 height 19
select select "21871"
click at [139, 310] on select "Select Stylist ADMIN Anjali Tandia Ashish Kadwe Capello Bhilai (C.G) Nazma Shei…" at bounding box center [178, 318] width 78 height 19
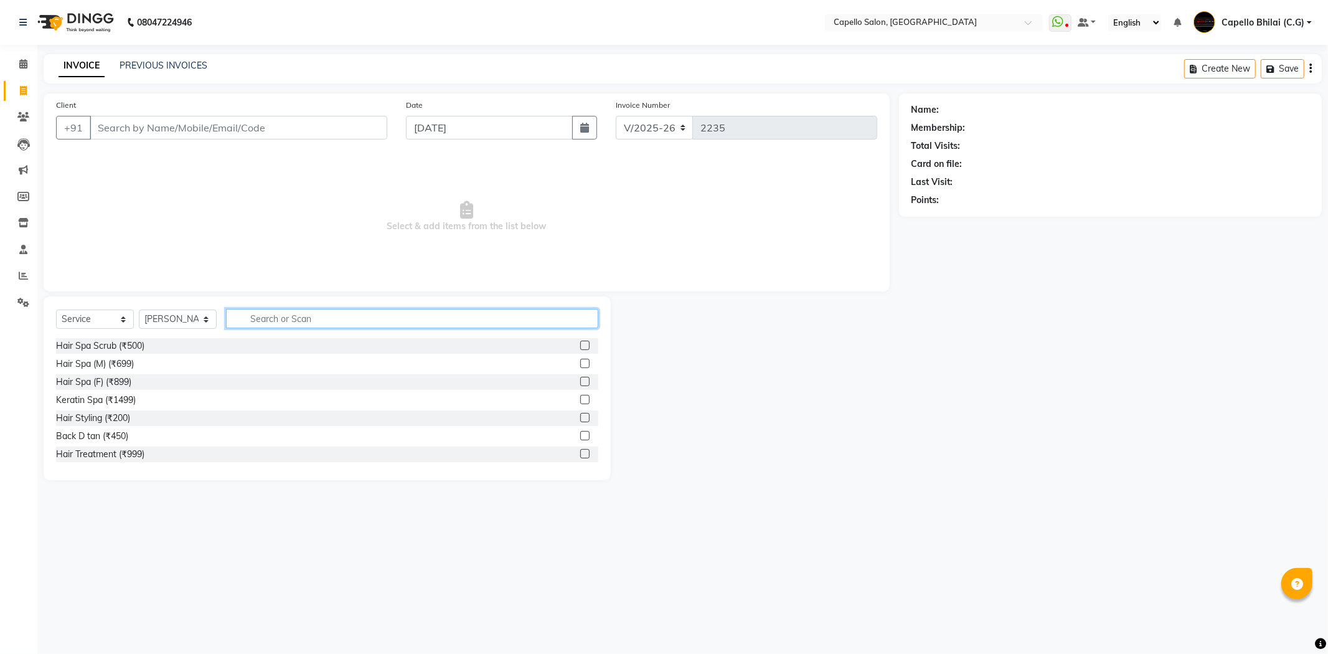
click at [281, 319] on input "text" at bounding box center [412, 318] width 372 height 19
click at [118, 120] on input "Client" at bounding box center [239, 128] width 298 height 24
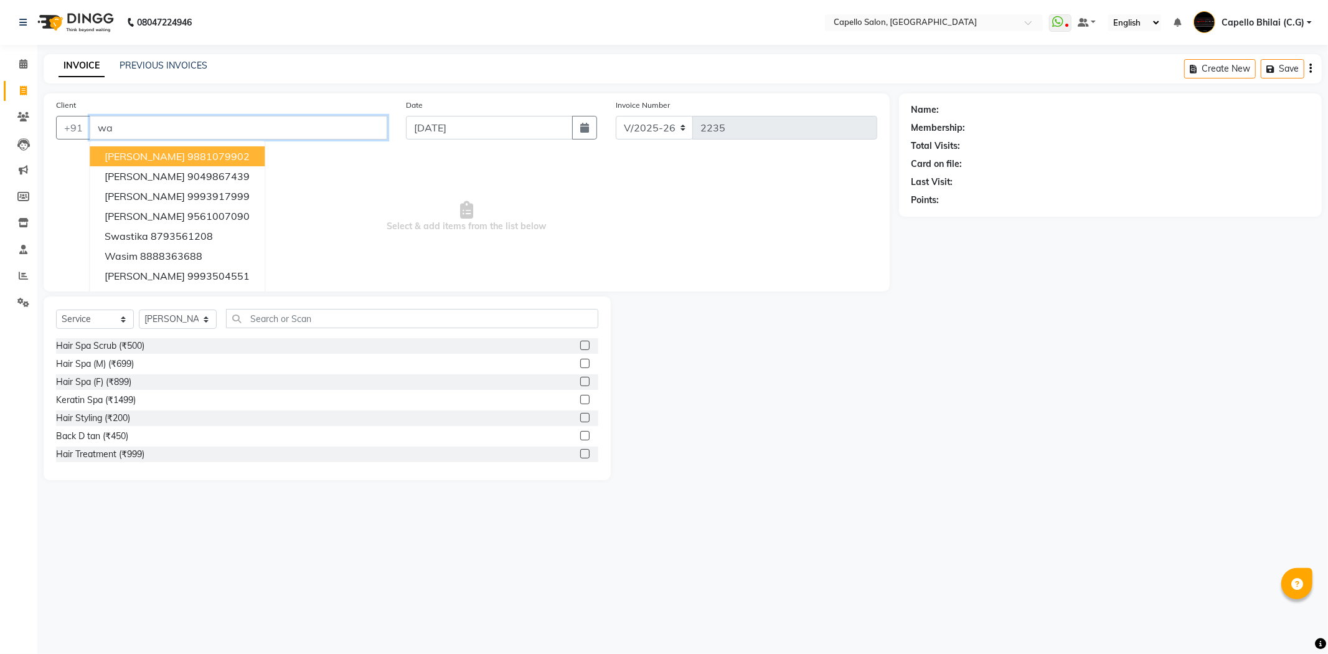
type input "w"
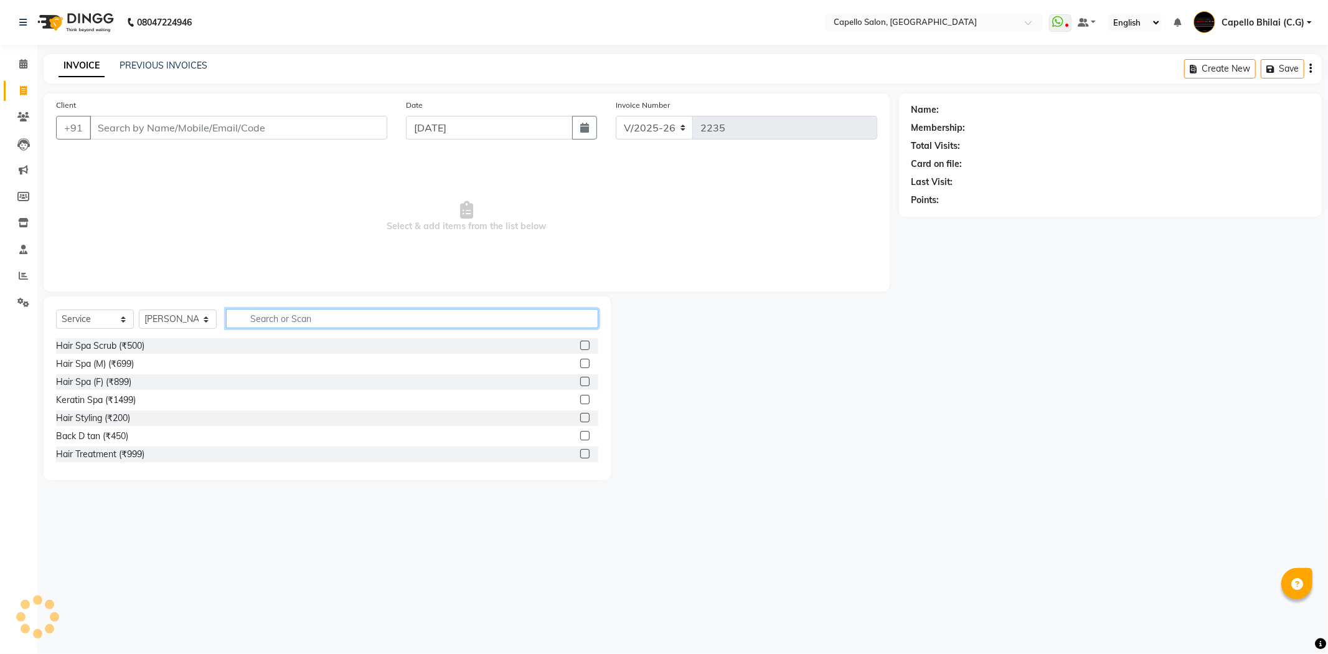
click at [268, 318] on input "text" at bounding box center [412, 318] width 372 height 19
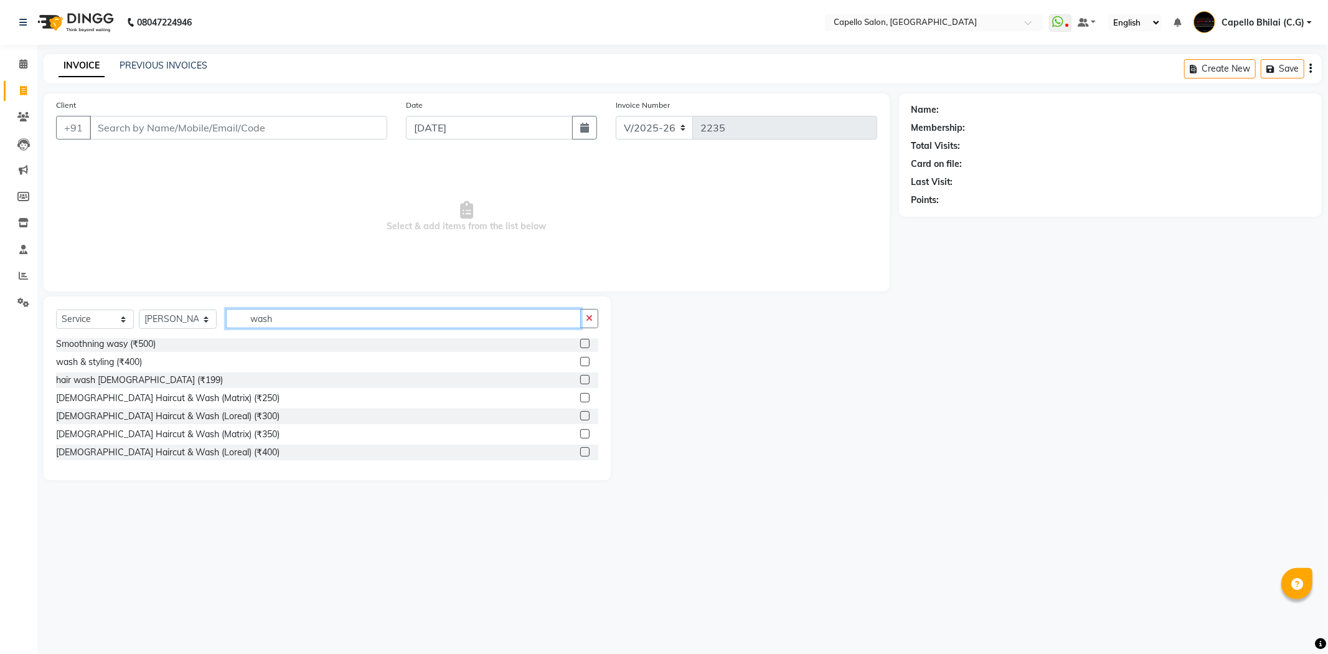
scroll to position [20, 0]
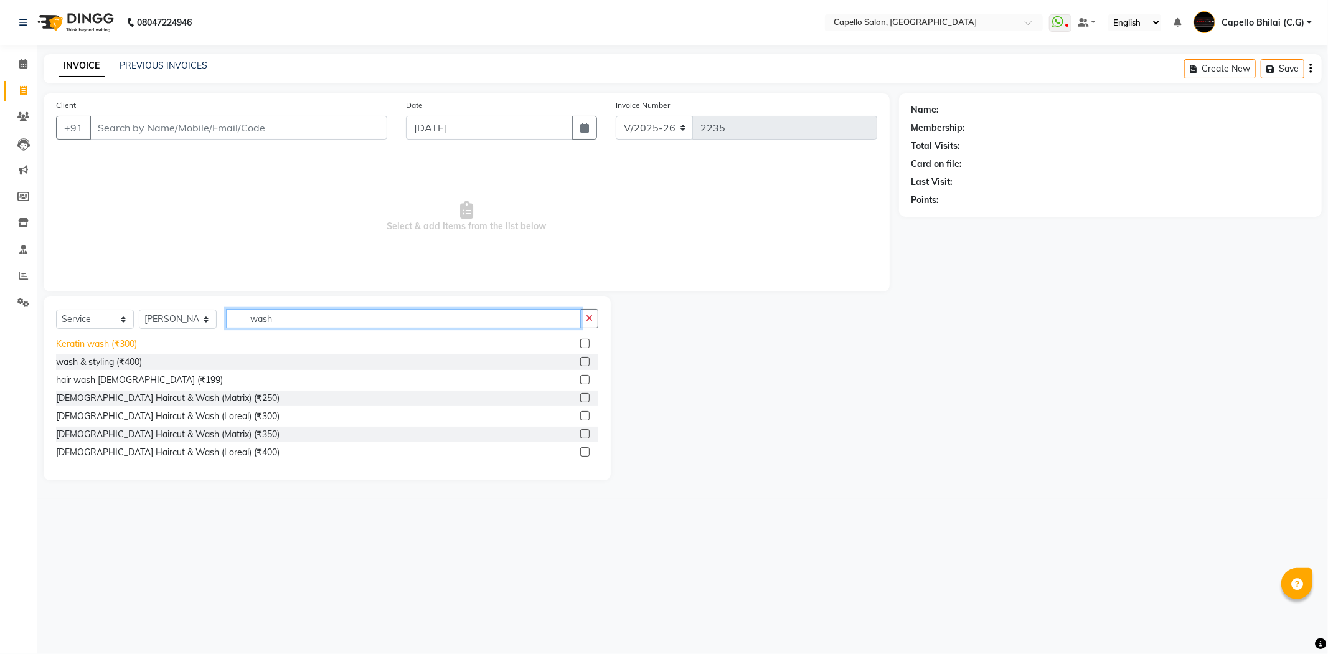
type input "wash"
click at [110, 345] on div "Keratin wash (₹300)" at bounding box center [96, 343] width 81 height 13
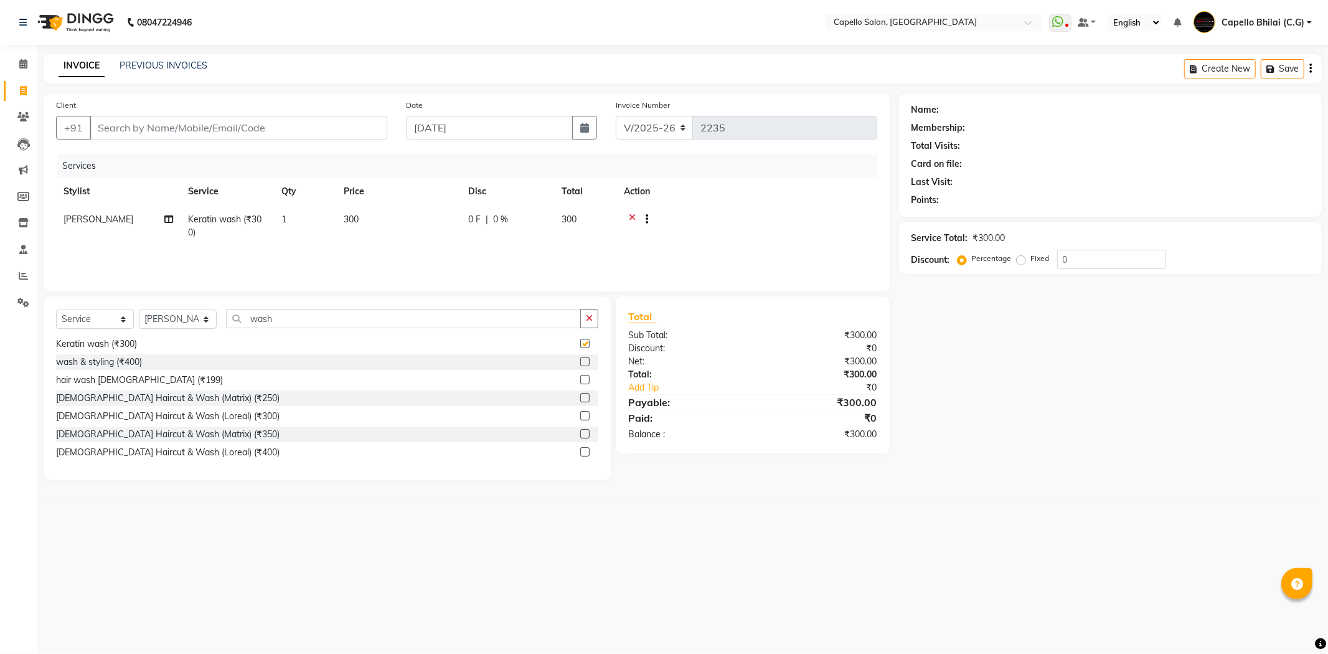
checkbox input "false"
click at [283, 319] on input "wash" at bounding box center [403, 318] width 355 height 19
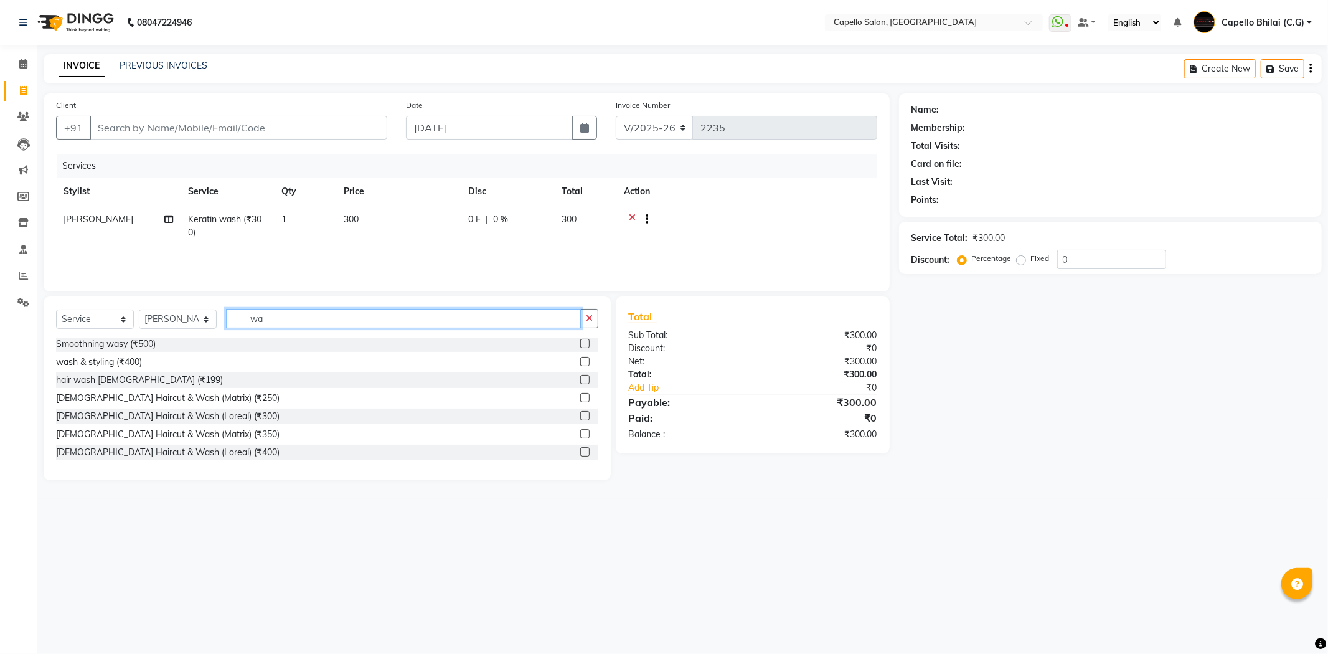
type input "w"
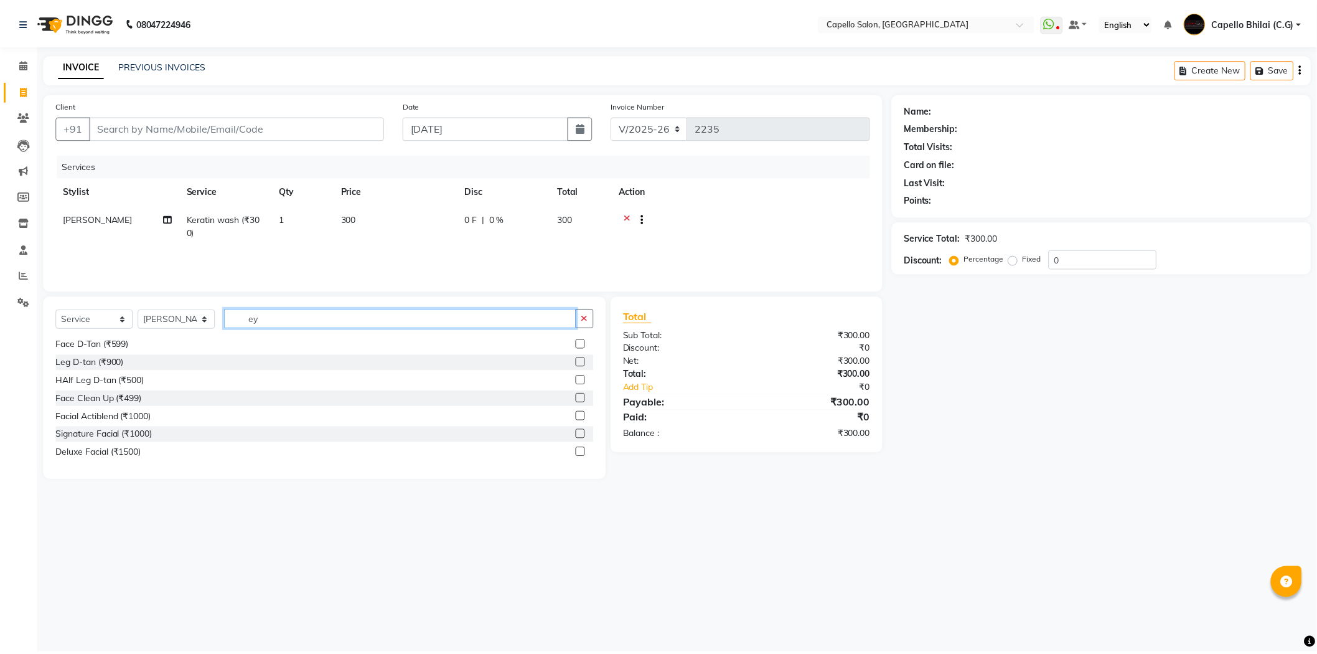
scroll to position [0, 0]
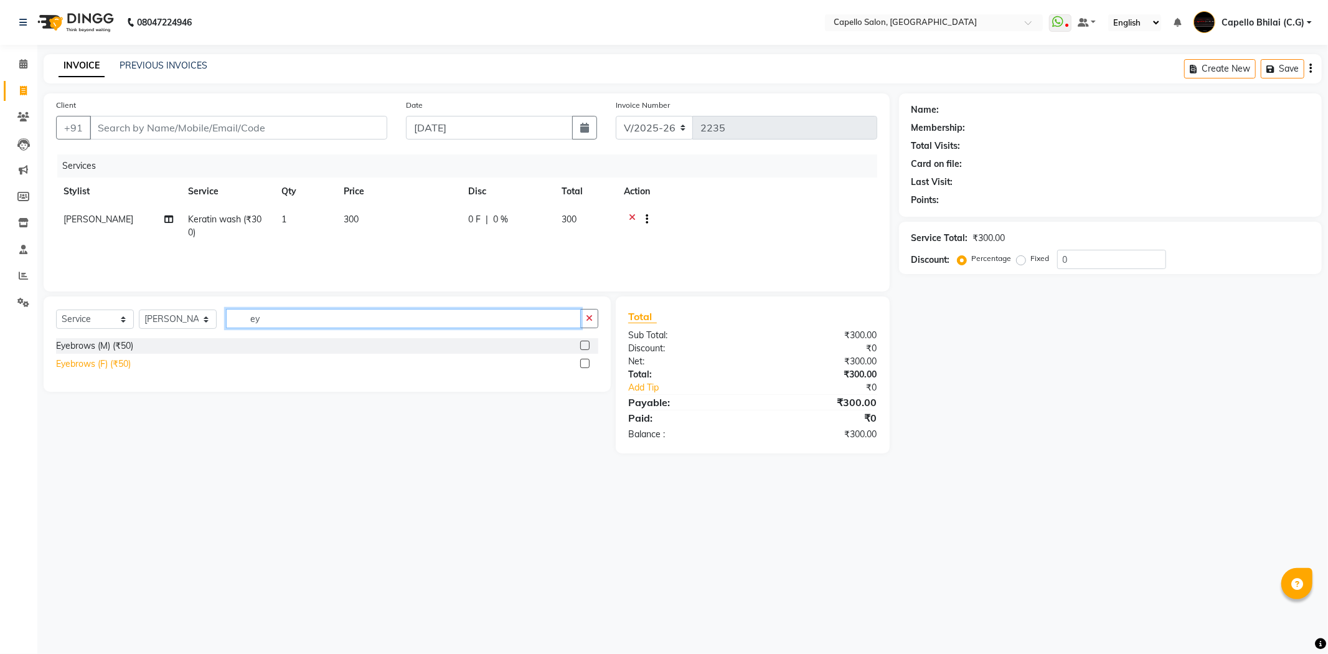
type input "ey"
click at [113, 363] on div "Eyebrows (F) (₹50)" at bounding box center [93, 363] width 75 height 13
checkbox input "false"
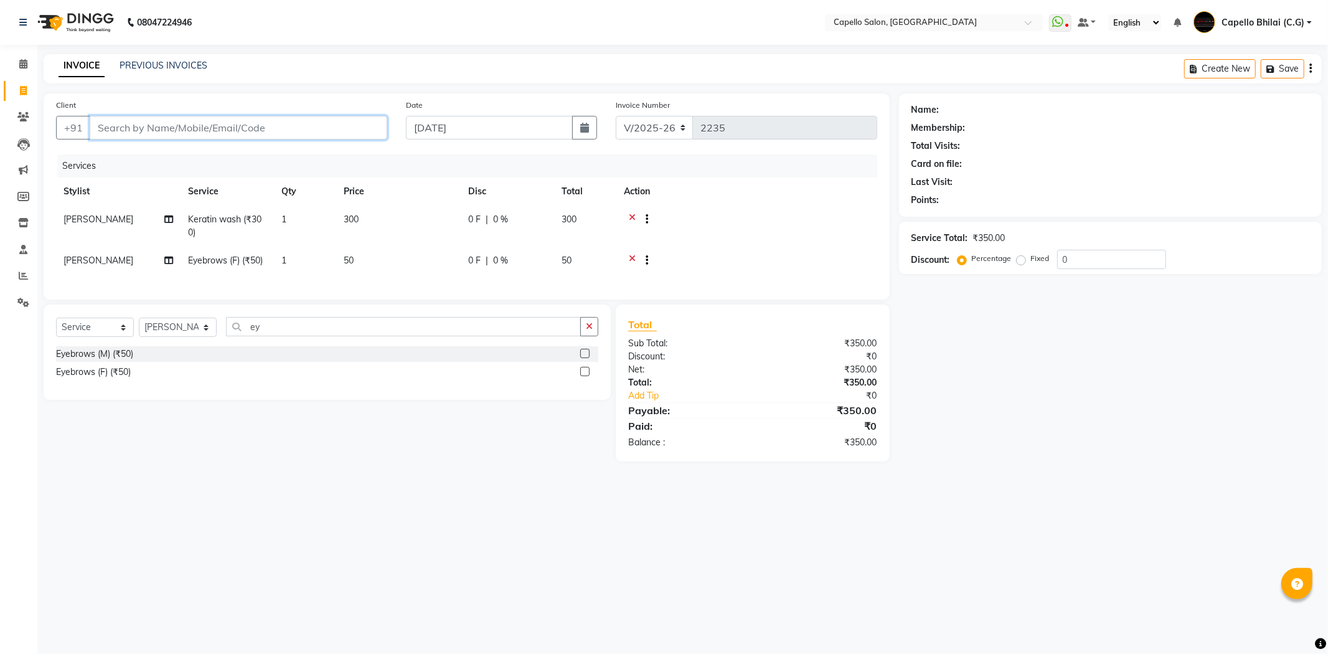
click at [122, 124] on input "Client" at bounding box center [239, 128] width 298 height 24
type input "8910876526"
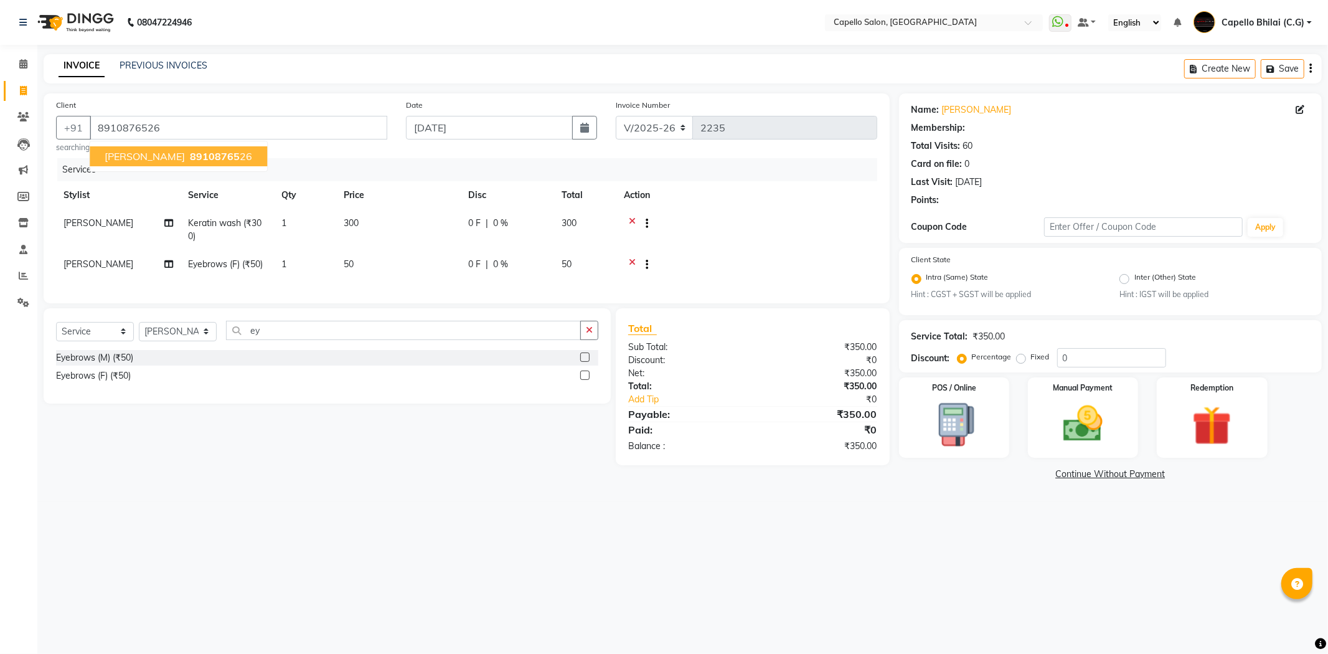
select select "1: Object"
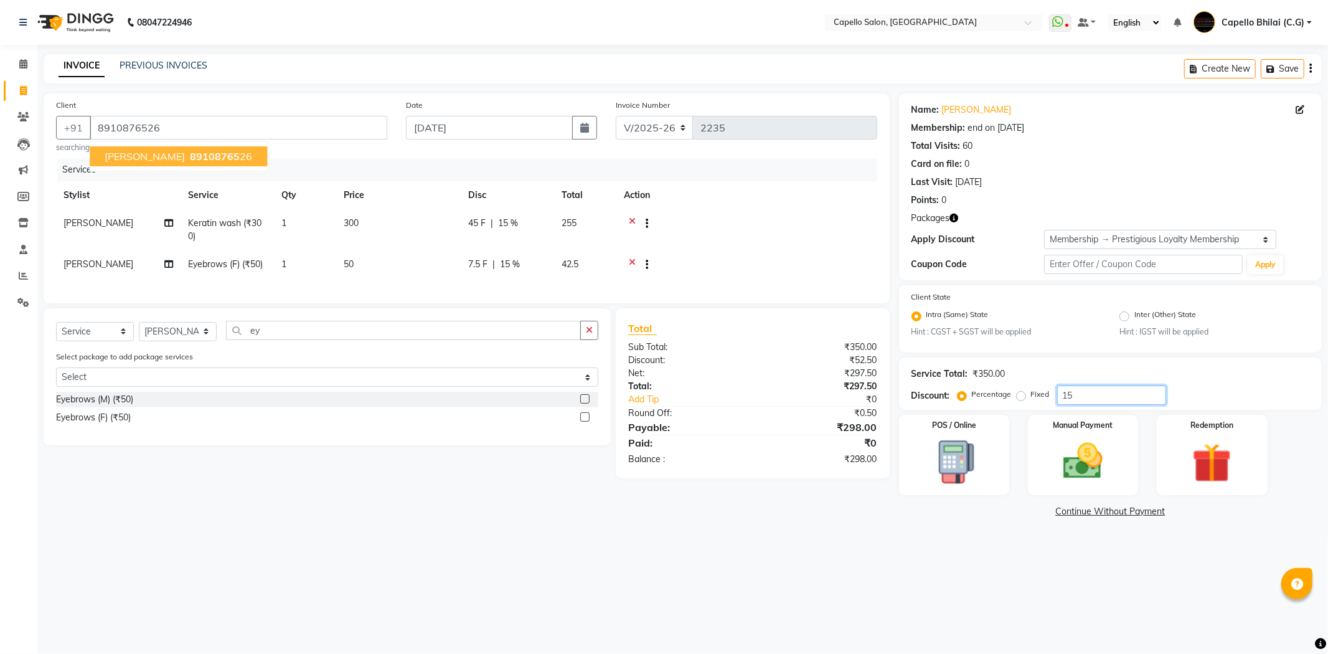
click at [1072, 397] on input "15" at bounding box center [1111, 394] width 109 height 19
type input "1"
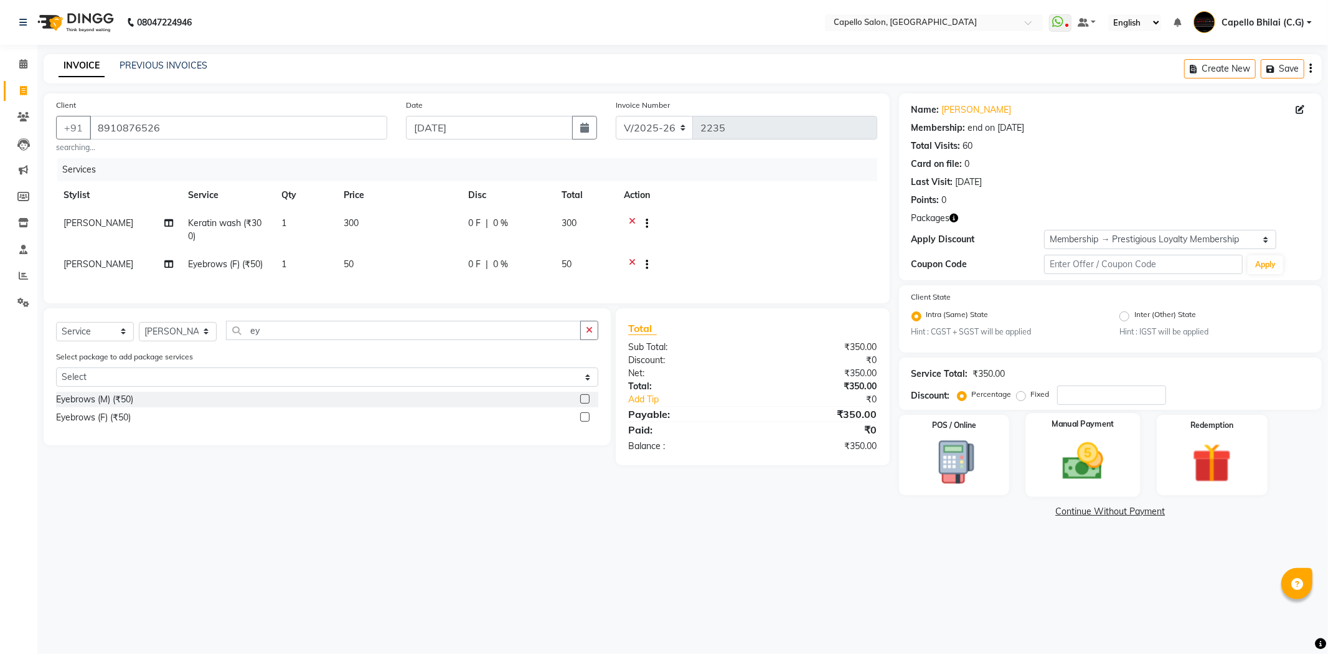
click at [1079, 461] on img at bounding box center [1082, 461] width 67 height 47
click at [1099, 517] on span "CASH" at bounding box center [1099, 512] width 27 height 14
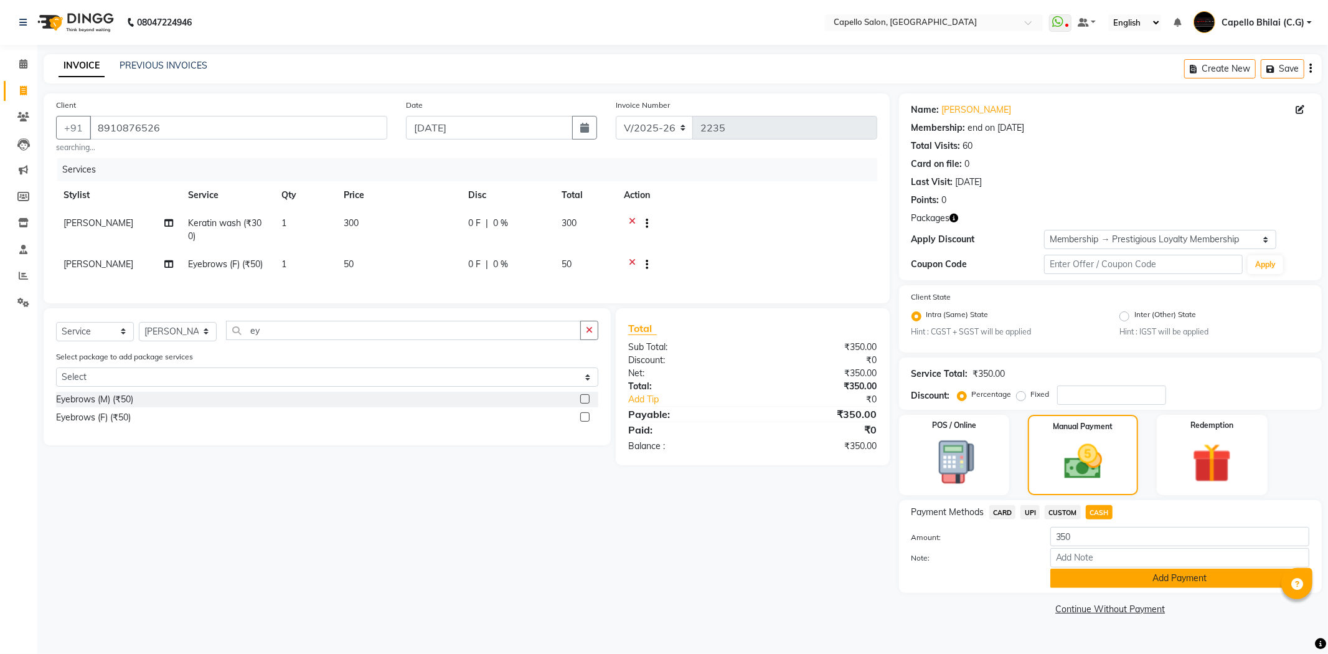
click at [1156, 584] on button "Add Payment" at bounding box center [1179, 577] width 259 height 19
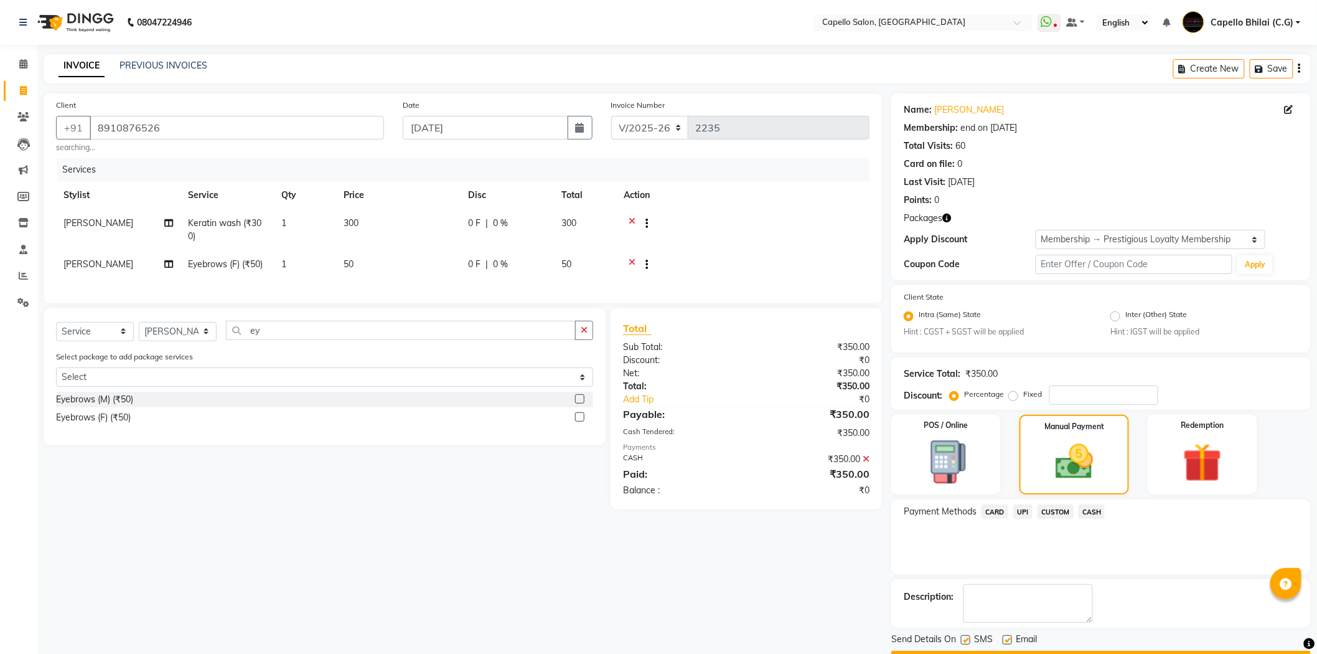
scroll to position [35, 0]
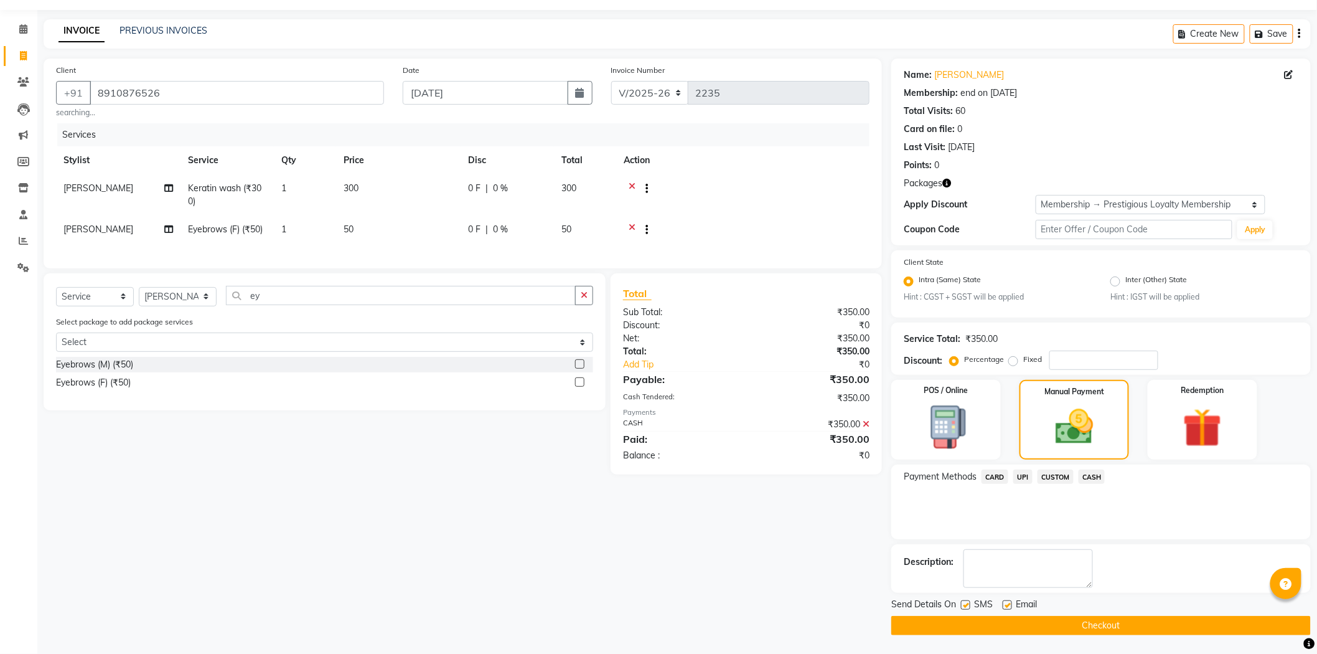
click at [1136, 625] on button "Checkout" at bounding box center [1101, 625] width 420 height 19
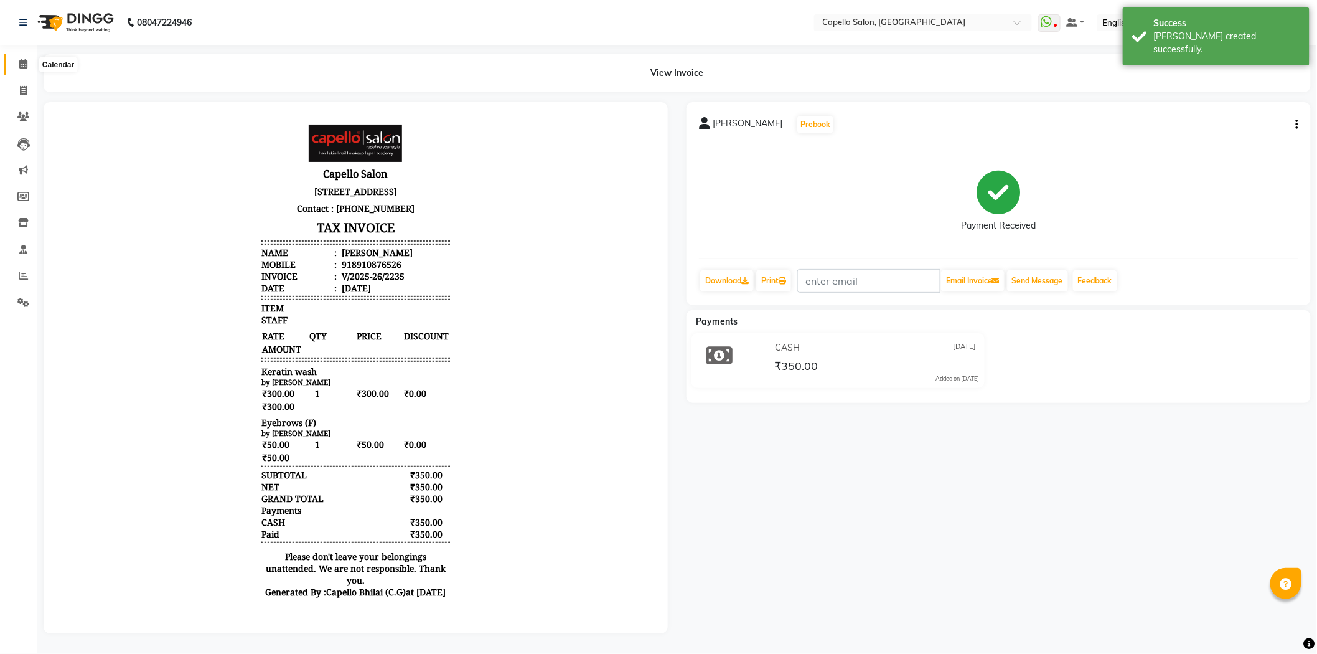
click at [26, 64] on icon at bounding box center [23, 63] width 8 height 9
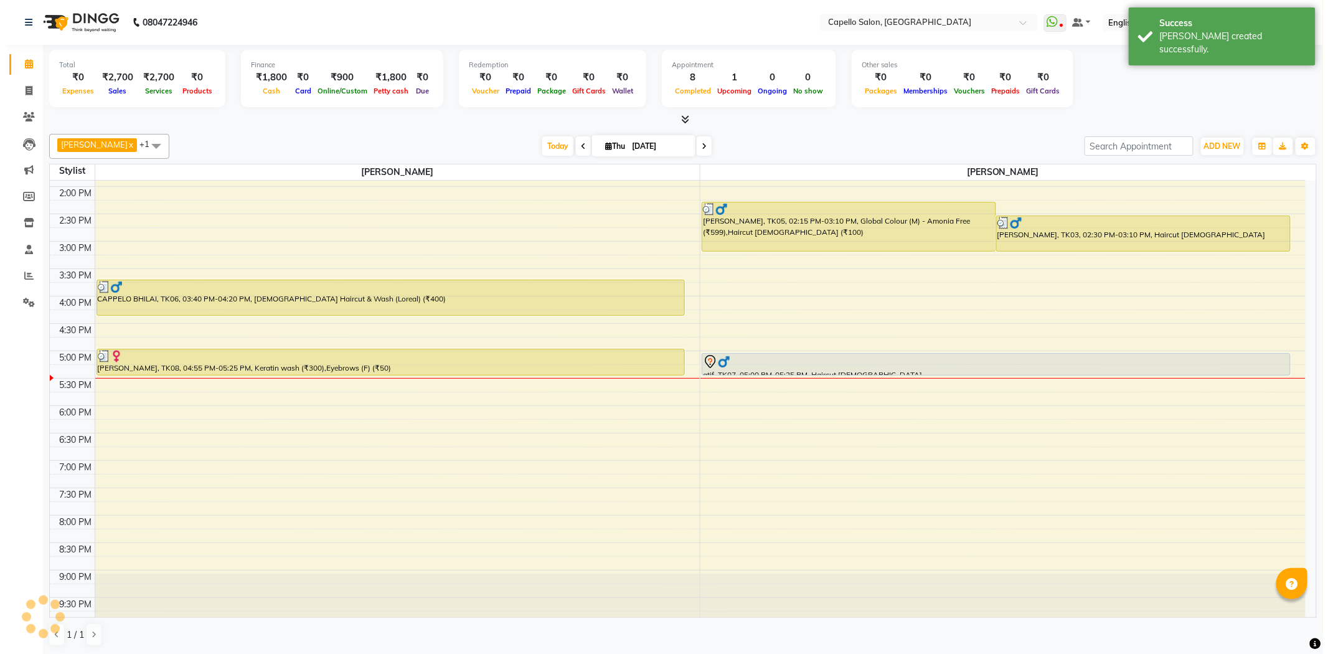
scroll to position [333, 0]
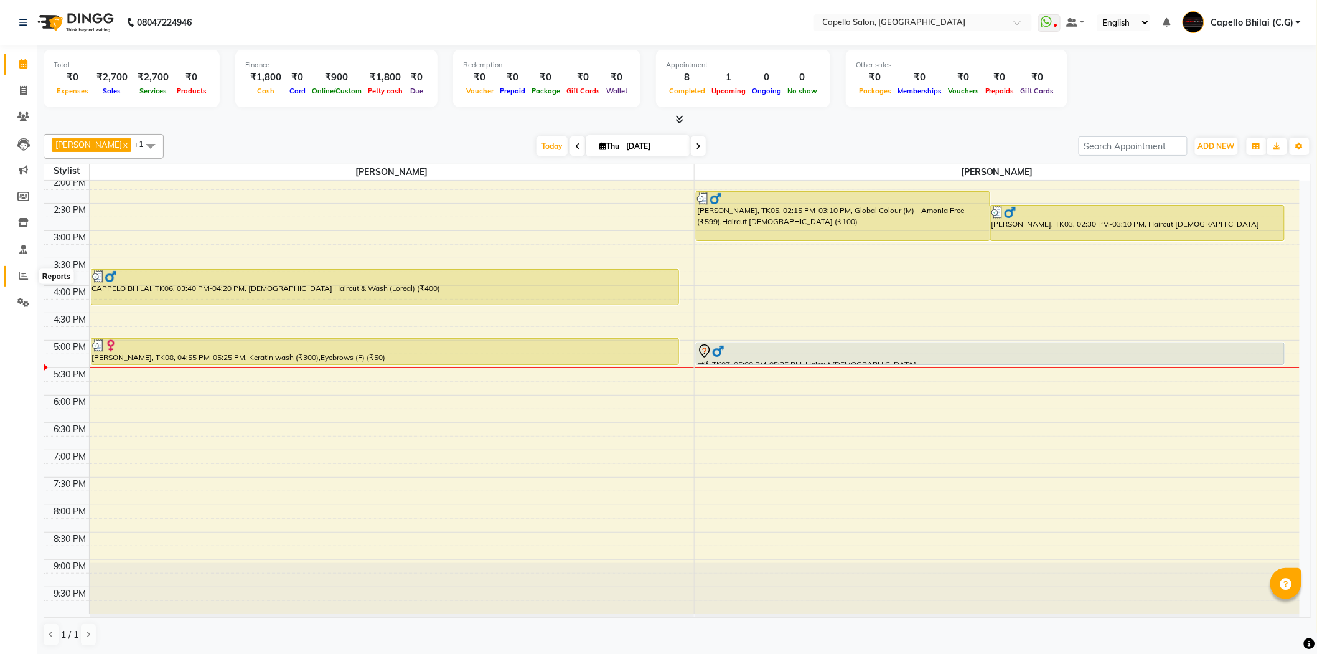
click at [26, 278] on icon at bounding box center [23, 275] width 9 height 9
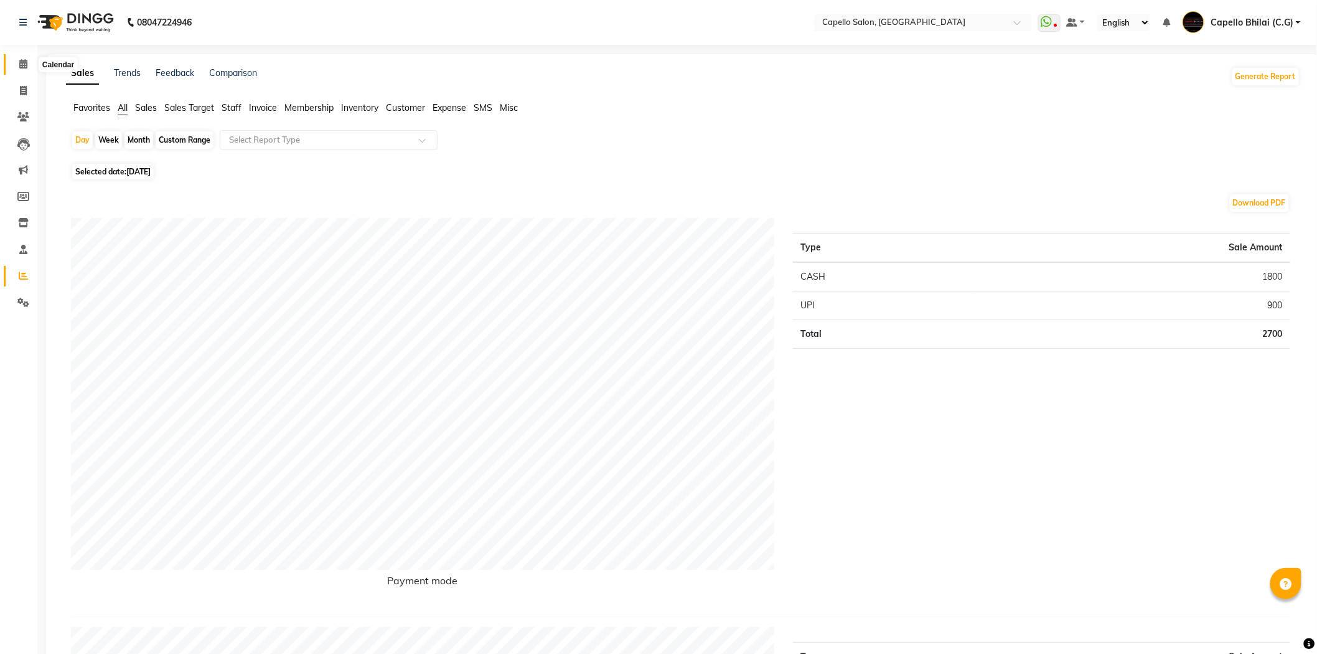
click at [22, 63] on icon at bounding box center [23, 63] width 8 height 9
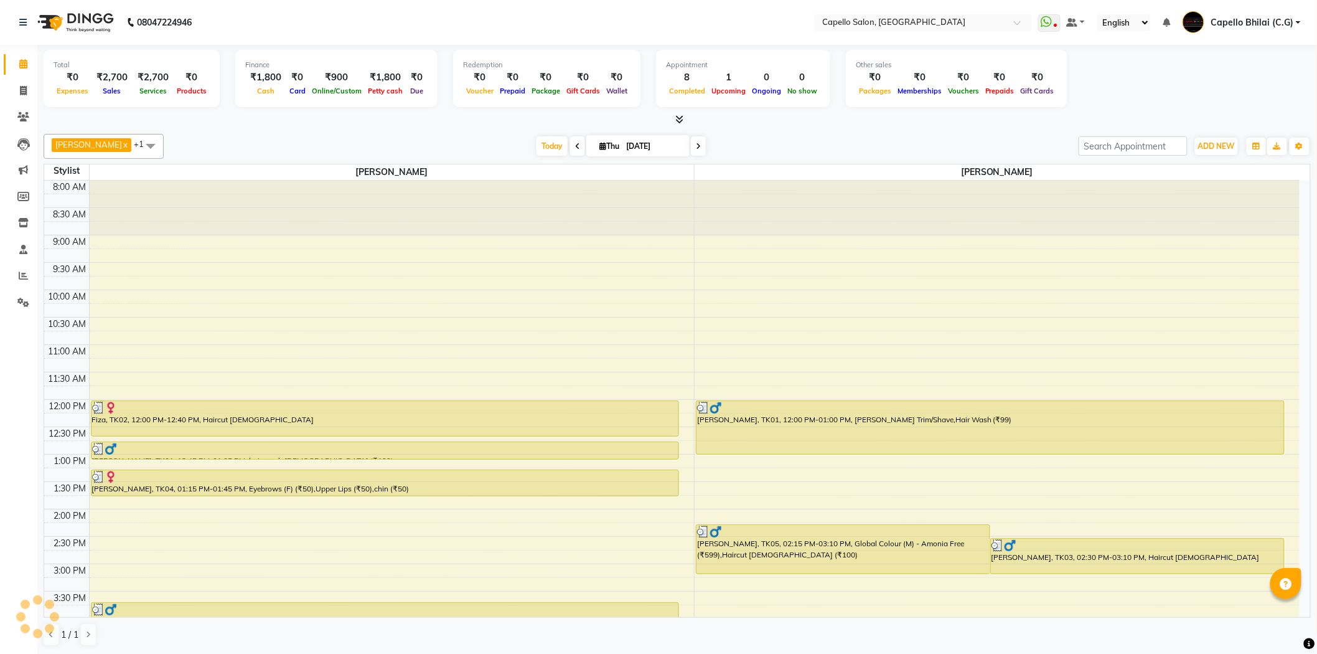
scroll to position [309, 0]
